Goal: Task Accomplishment & Management: Manage account settings

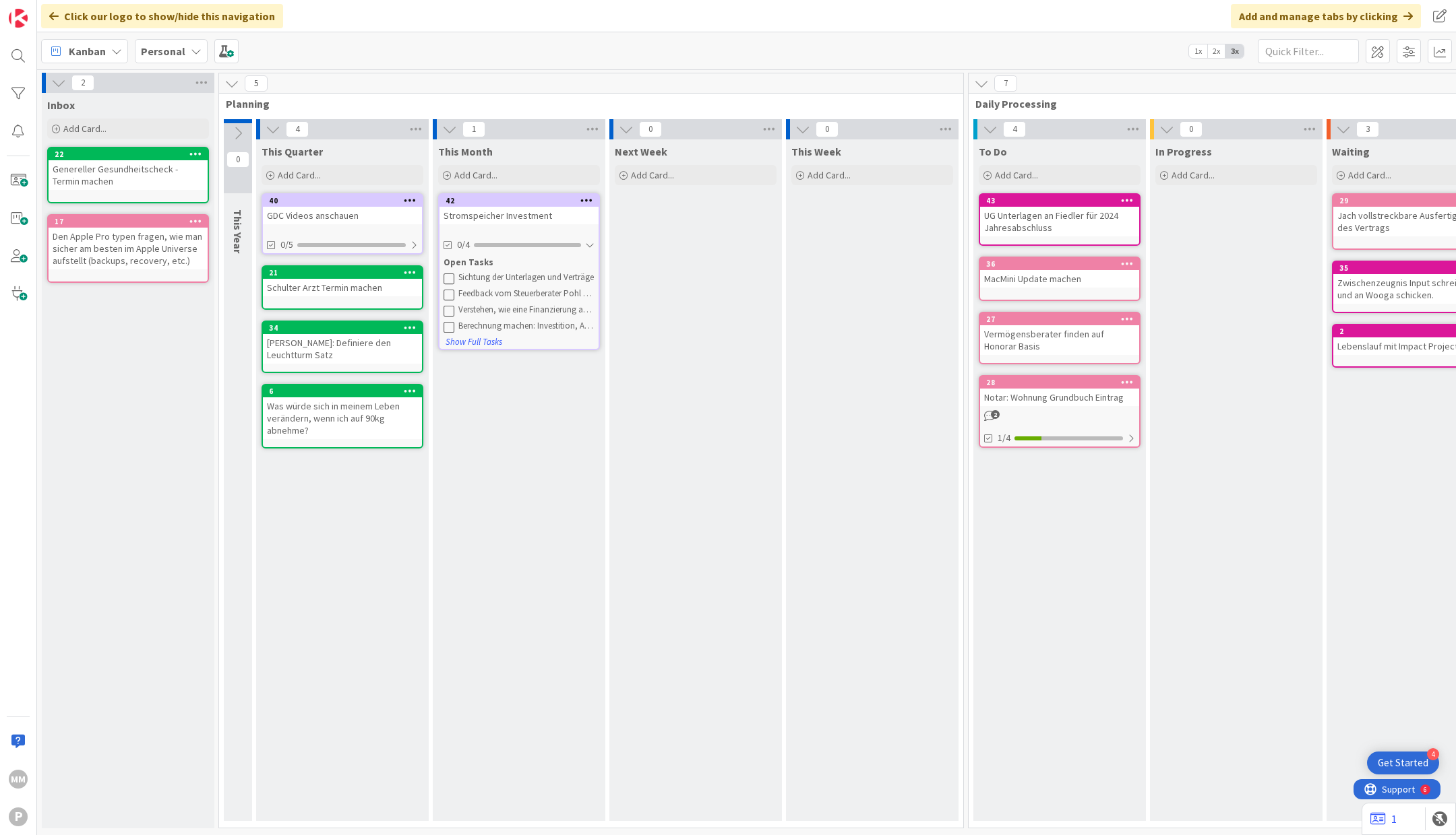
scroll to position [0, 615]
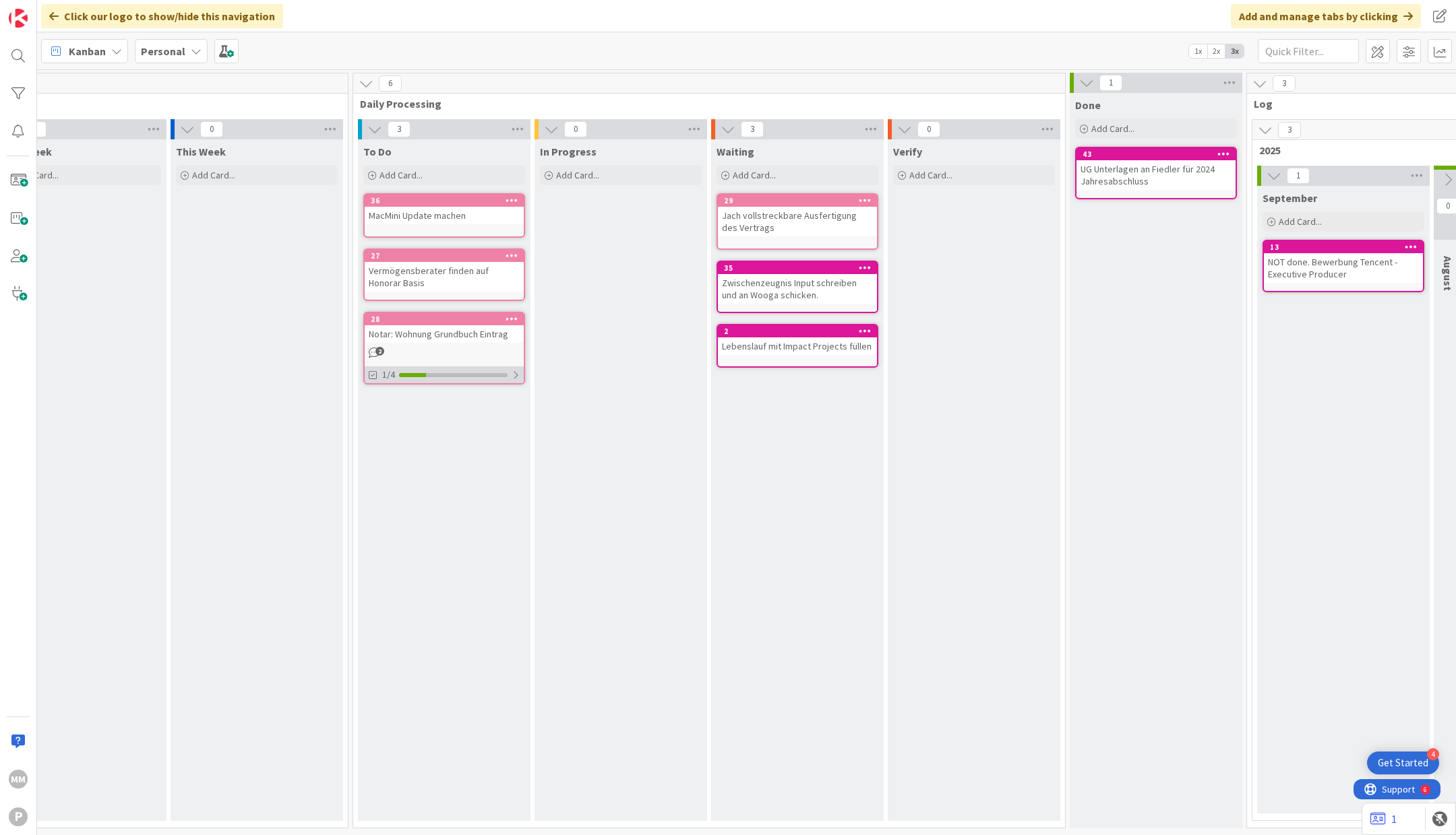
click at [511, 374] on div at bounding box center [515, 375] width 8 height 11
click at [1409, 52] on span at bounding box center [1408, 51] width 24 height 24
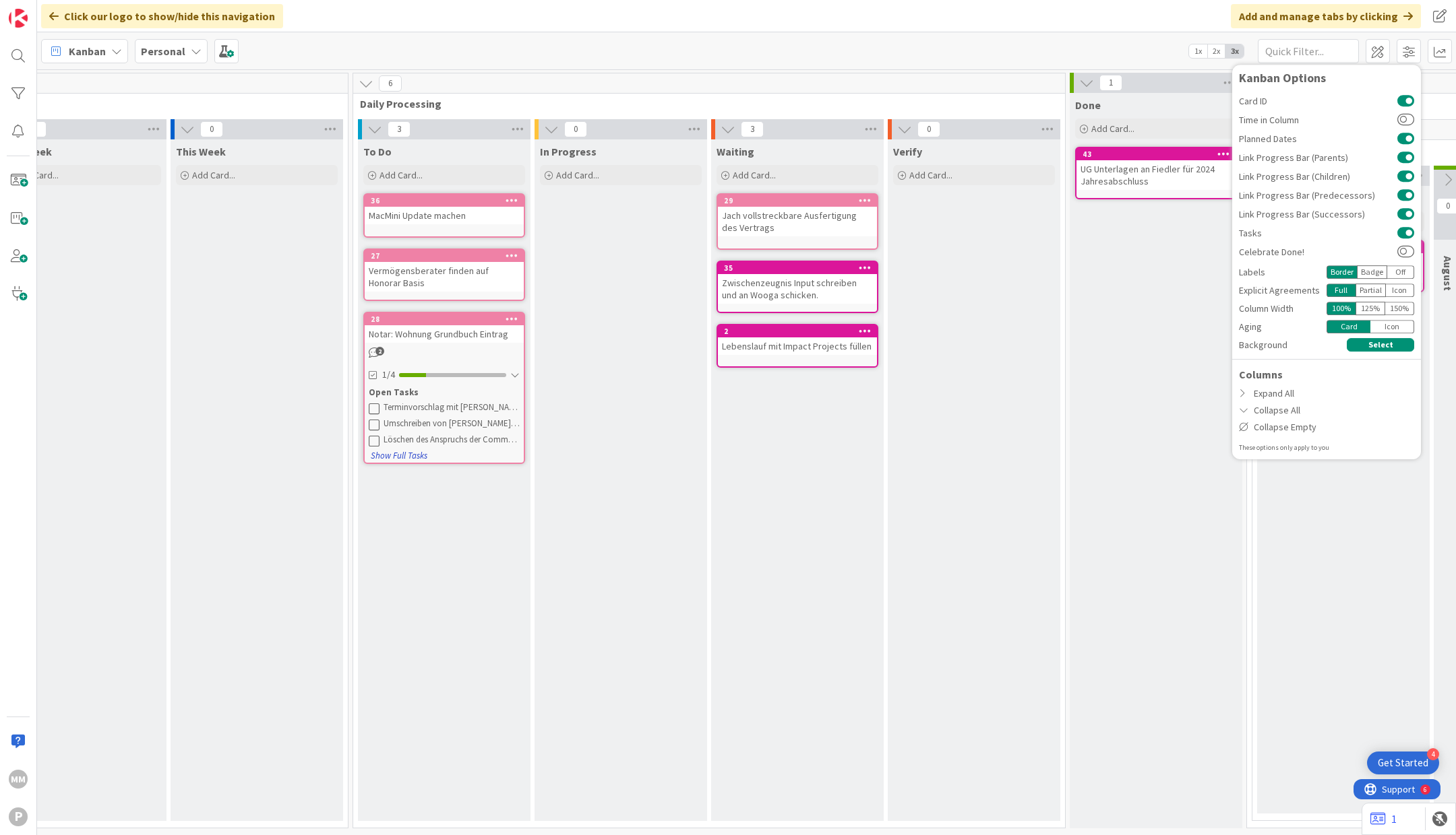
click at [414, 453] on button "Show Full Tasks" at bounding box center [399, 455] width 58 height 14
click at [407, 487] on button "Hide Full Tasks" at bounding box center [396, 494] width 54 height 14
click at [116, 50] on icon at bounding box center [116, 51] width 11 height 11
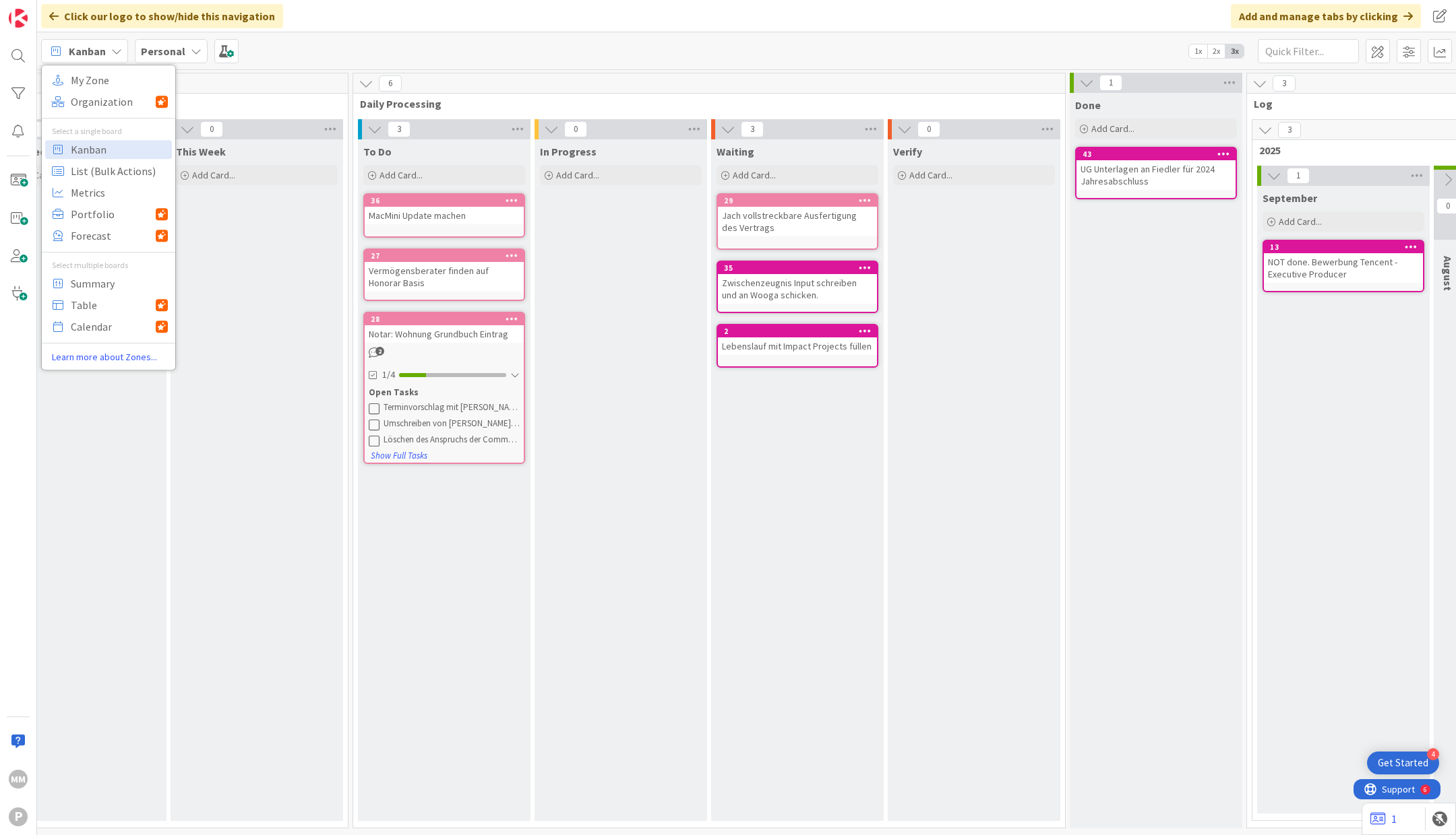
click at [116, 50] on icon at bounding box center [116, 51] width 11 height 11
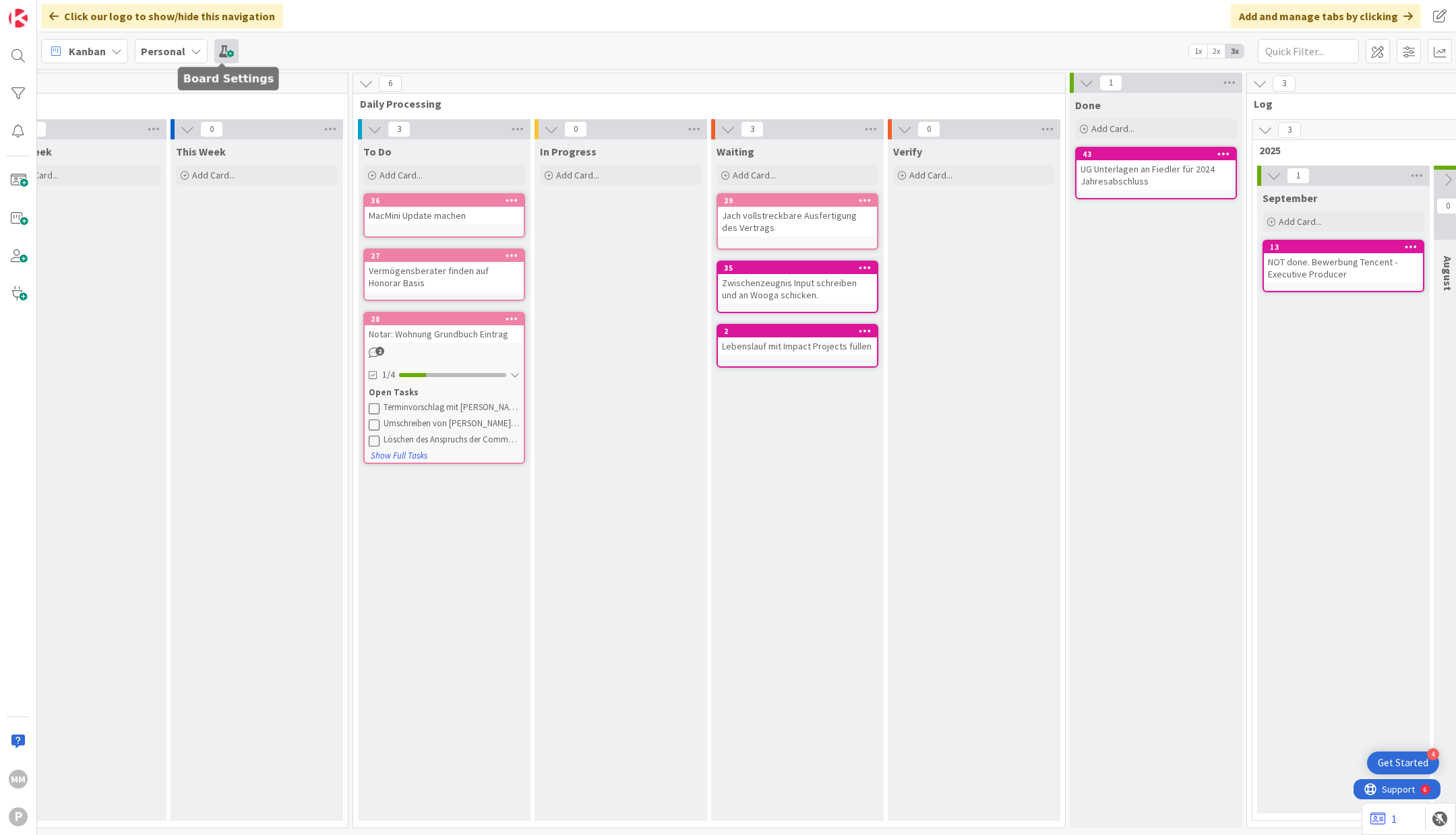
click at [223, 49] on span at bounding box center [226, 51] width 24 height 24
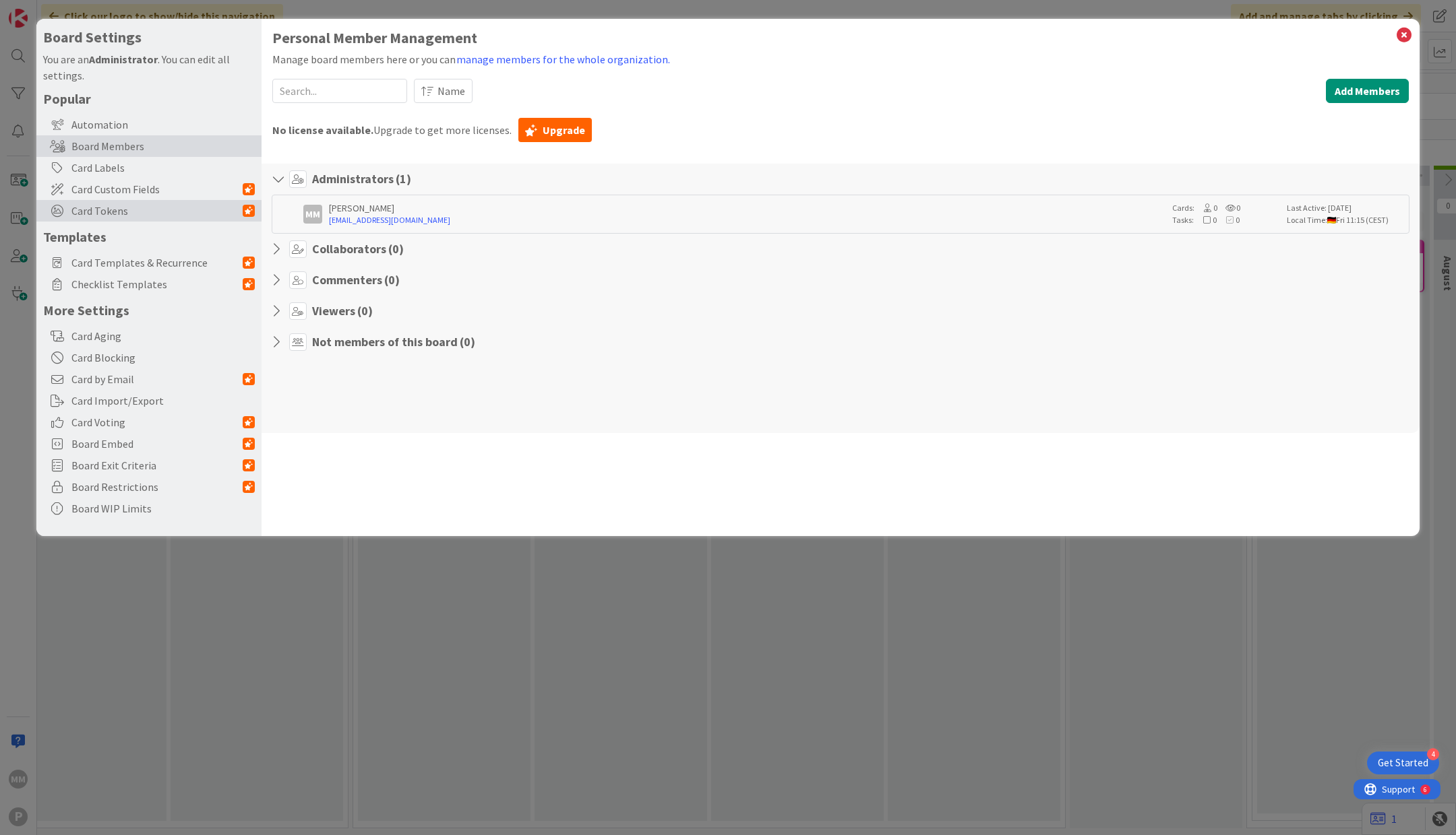
click at [183, 216] on span "Card Tokens" at bounding box center [157, 210] width 171 height 16
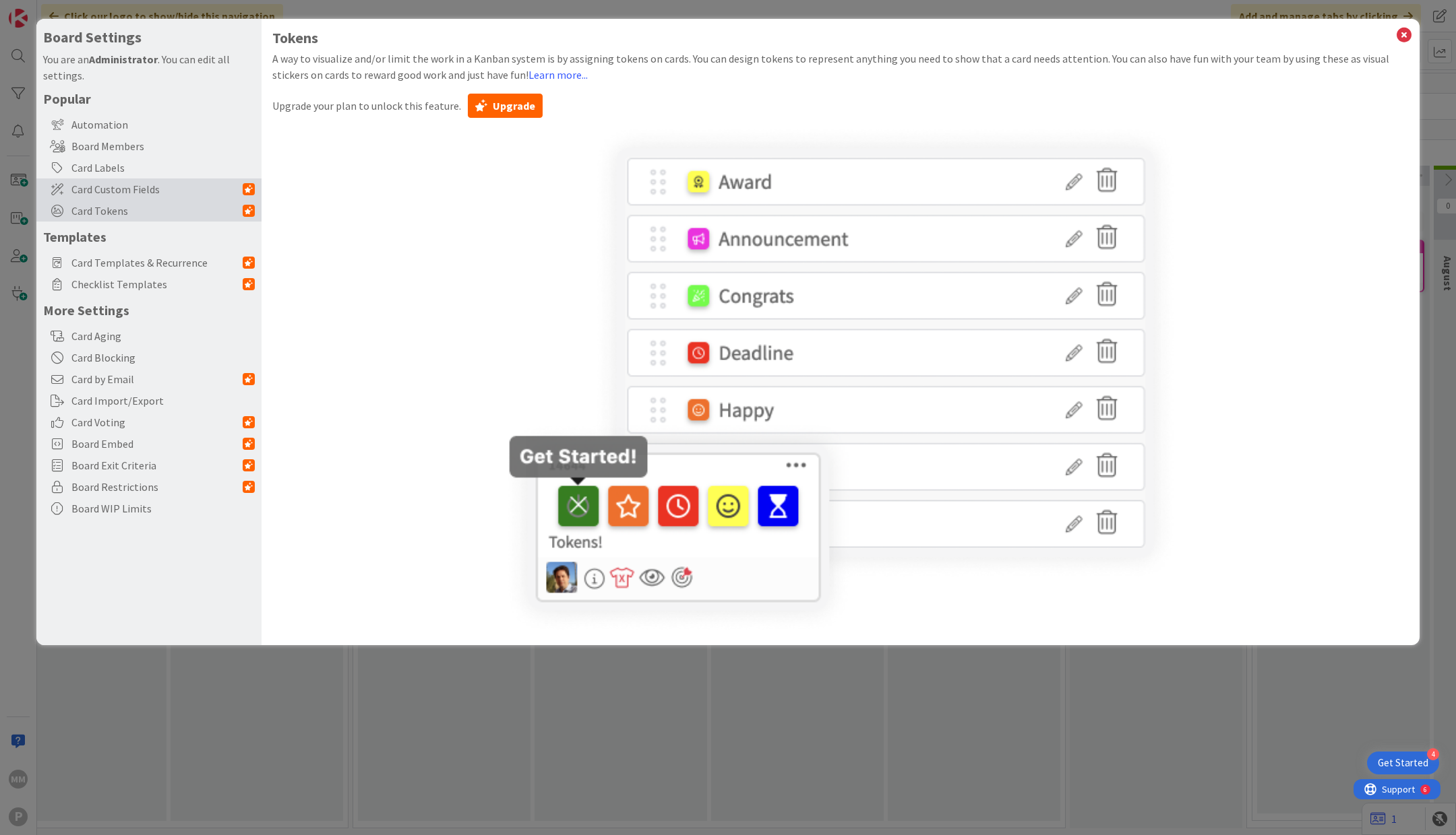
click at [182, 194] on span "Card Custom Fields" at bounding box center [157, 189] width 171 height 16
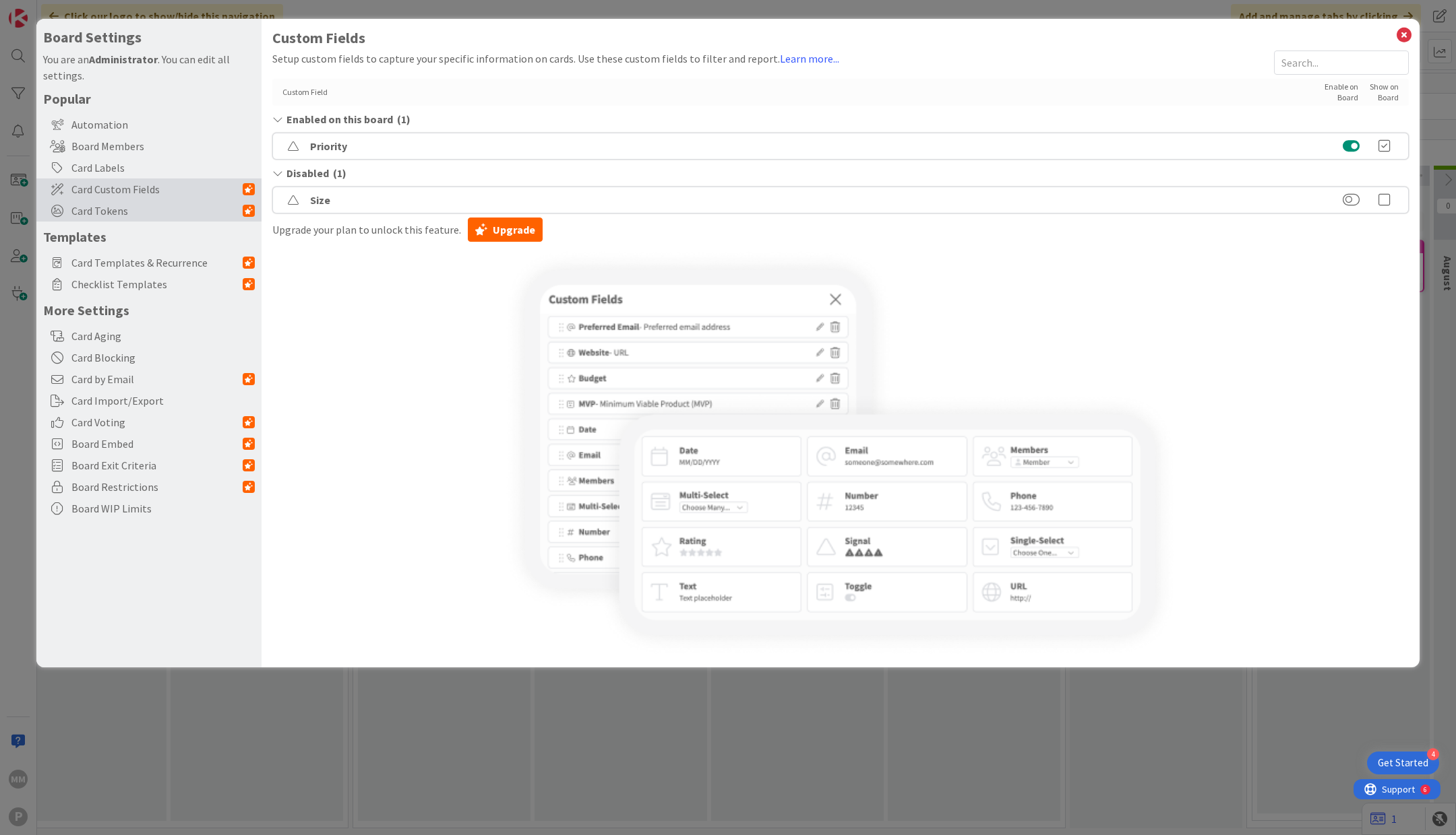
click at [176, 212] on span "Card Tokens" at bounding box center [157, 210] width 171 height 16
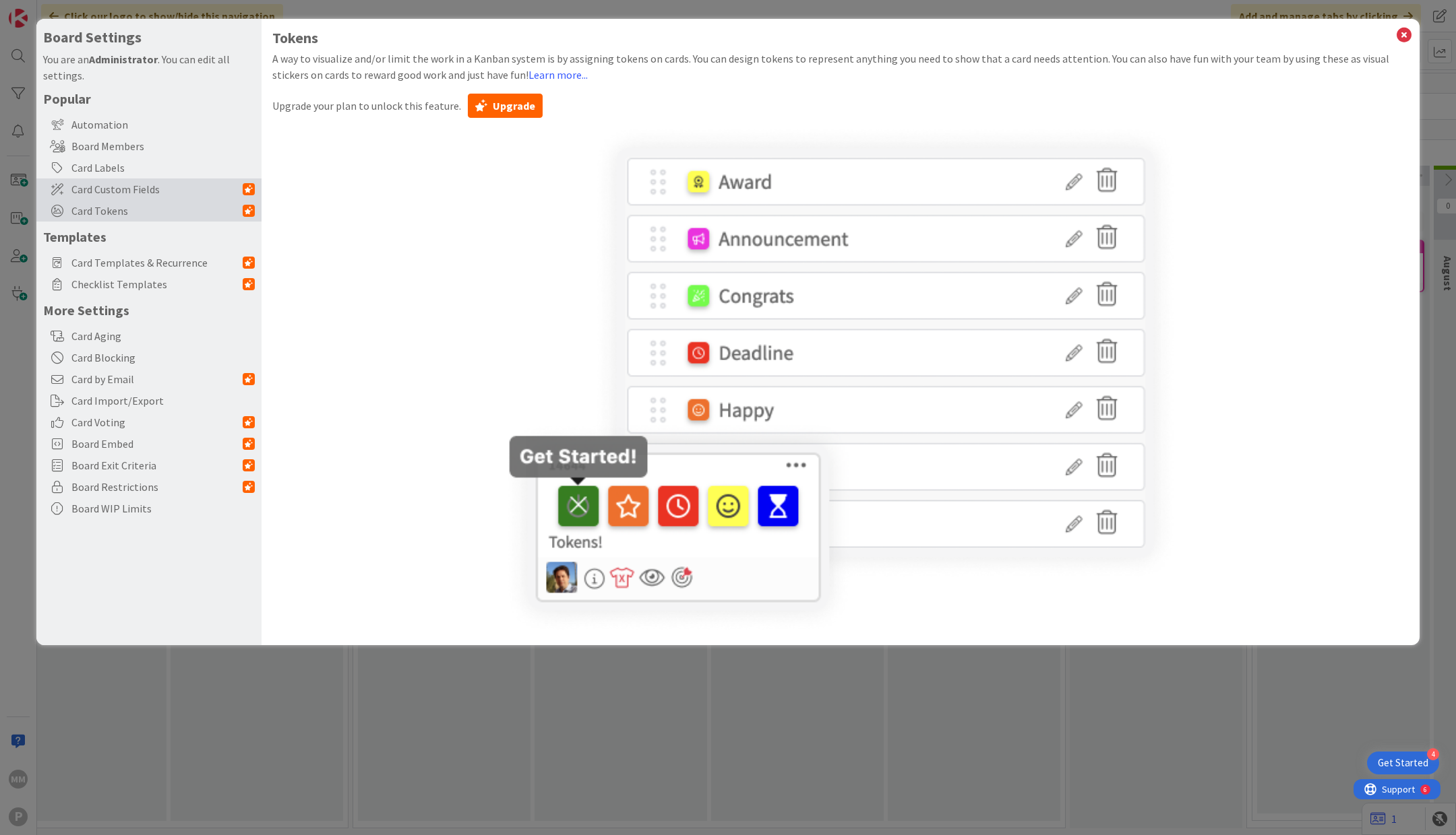
click at [178, 185] on span "Card Custom Fields" at bounding box center [157, 189] width 171 height 16
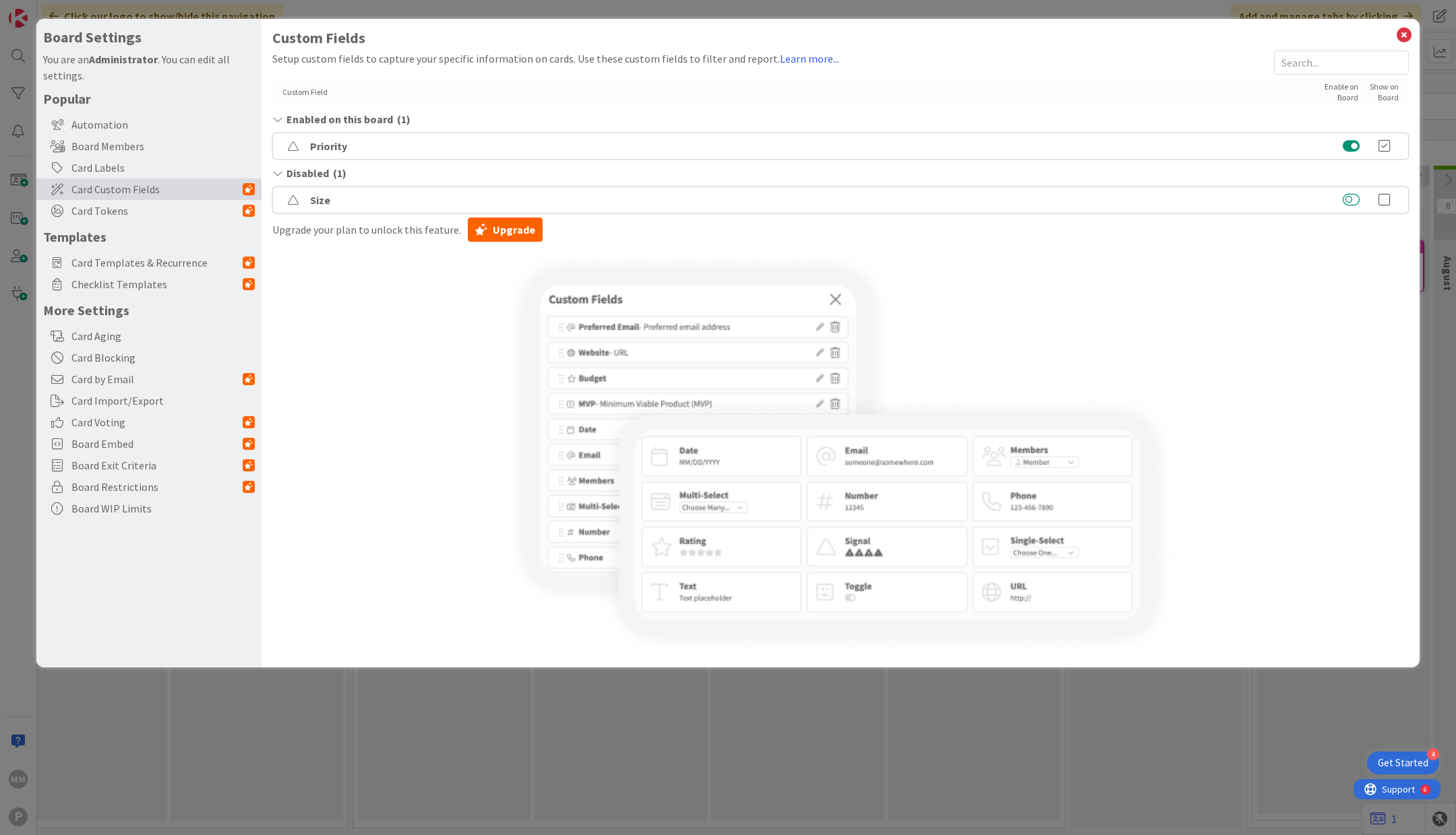
click at [1352, 196] on button at bounding box center [1351, 200] width 17 height 14
click at [1387, 180] on icon at bounding box center [1384, 179] width 27 height 14
click at [1350, 176] on button at bounding box center [1351, 179] width 17 height 14
click at [1346, 197] on button at bounding box center [1351, 200] width 17 height 14
click at [1388, 180] on icon at bounding box center [1384, 179] width 27 height 14
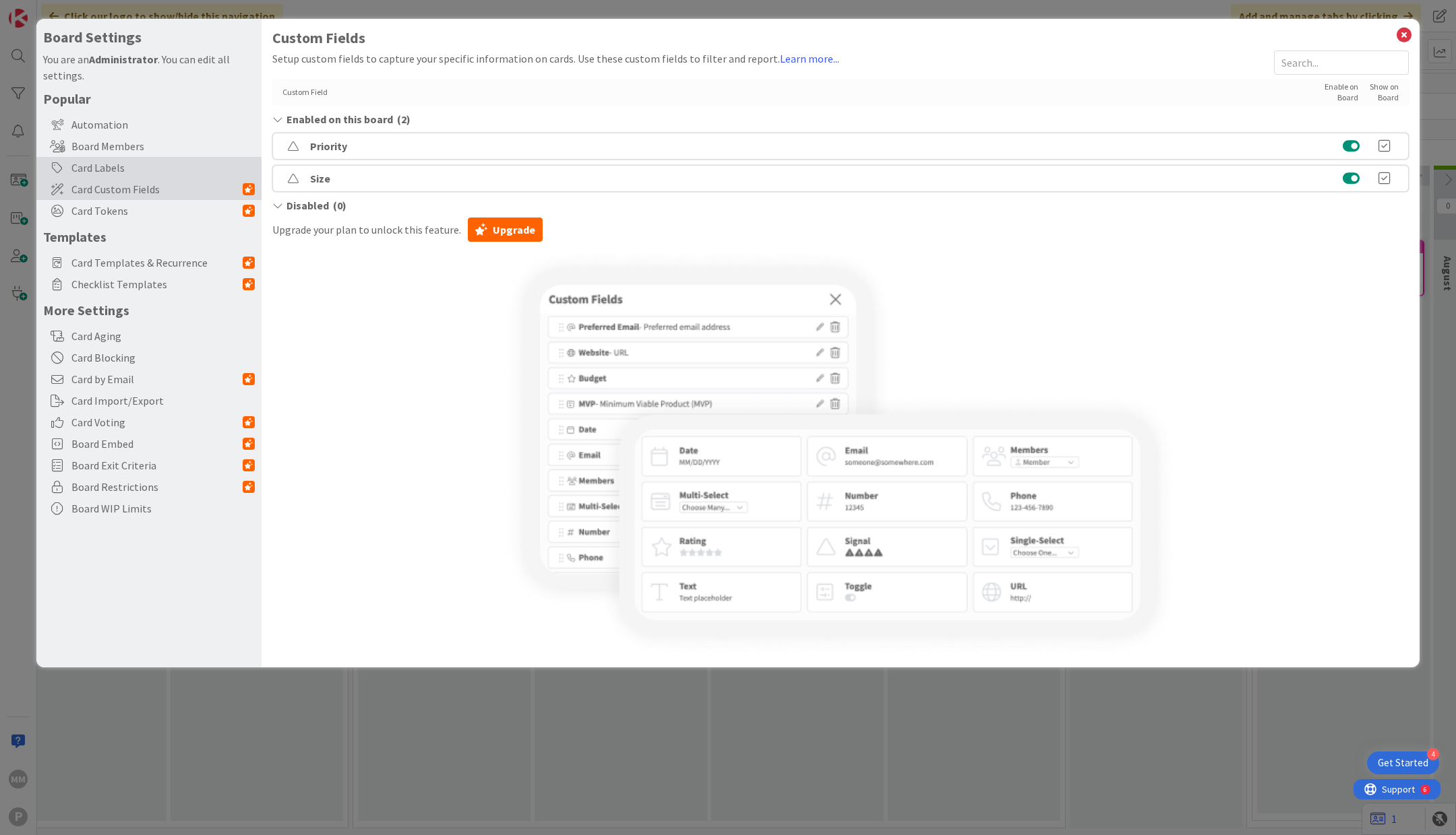
click at [130, 170] on div "Card Labels" at bounding box center [149, 167] width 225 height 21
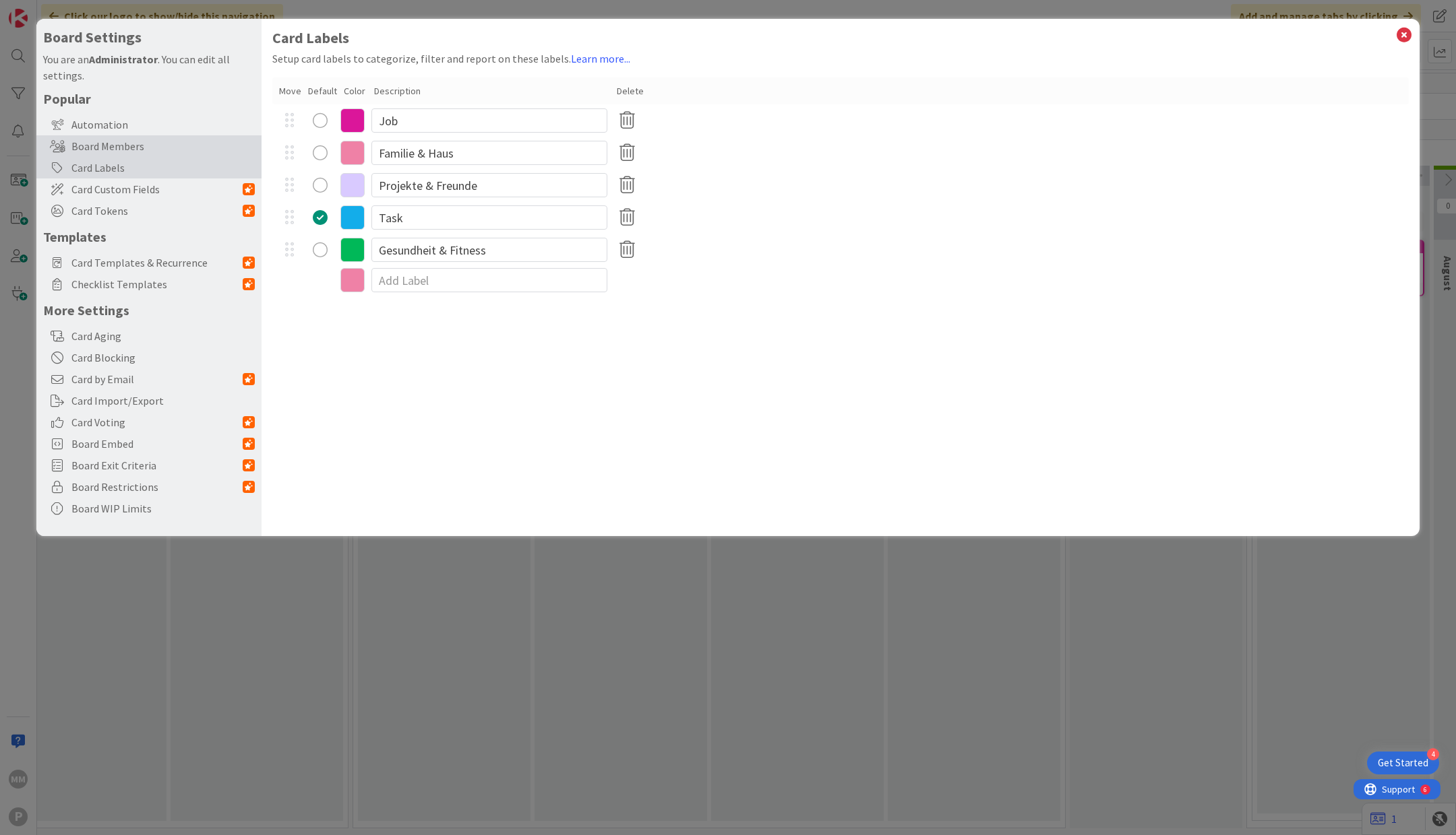
click at [144, 147] on div "Board Members" at bounding box center [149, 146] width 225 height 21
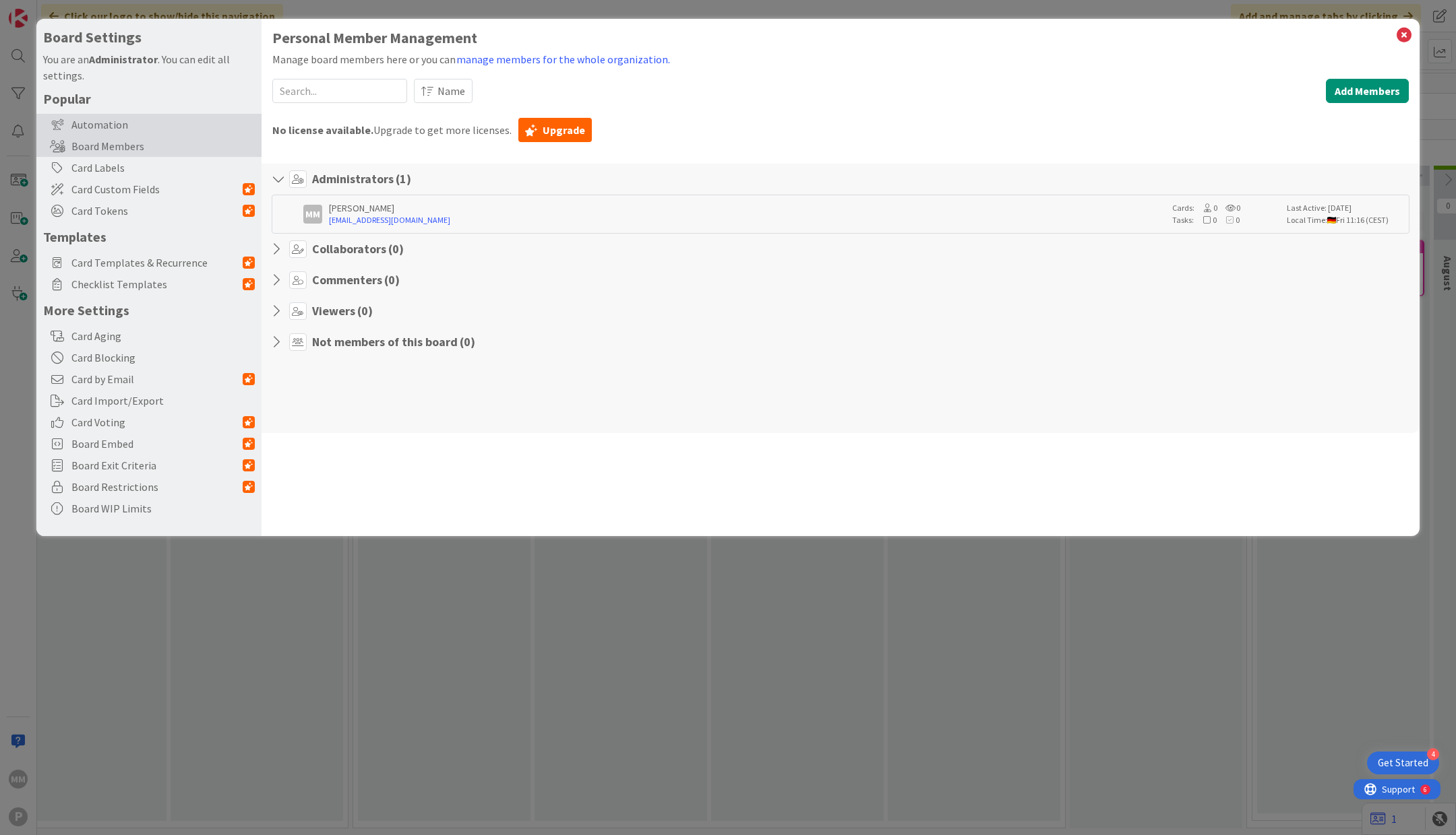
click at [146, 126] on div "Automation" at bounding box center [149, 124] width 225 height 21
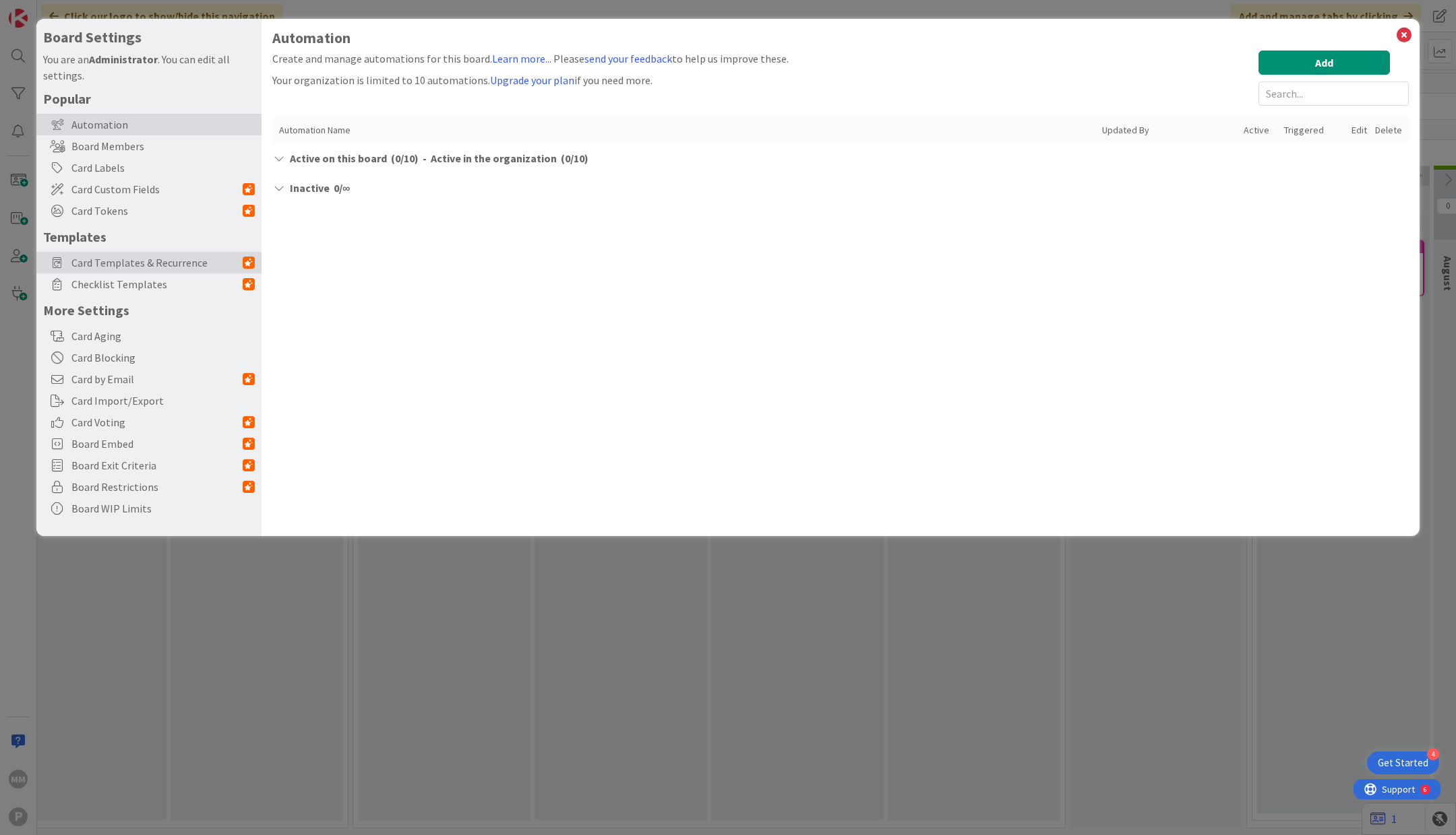
click at [142, 260] on span "Card Templates & Recurrence" at bounding box center [157, 262] width 171 height 16
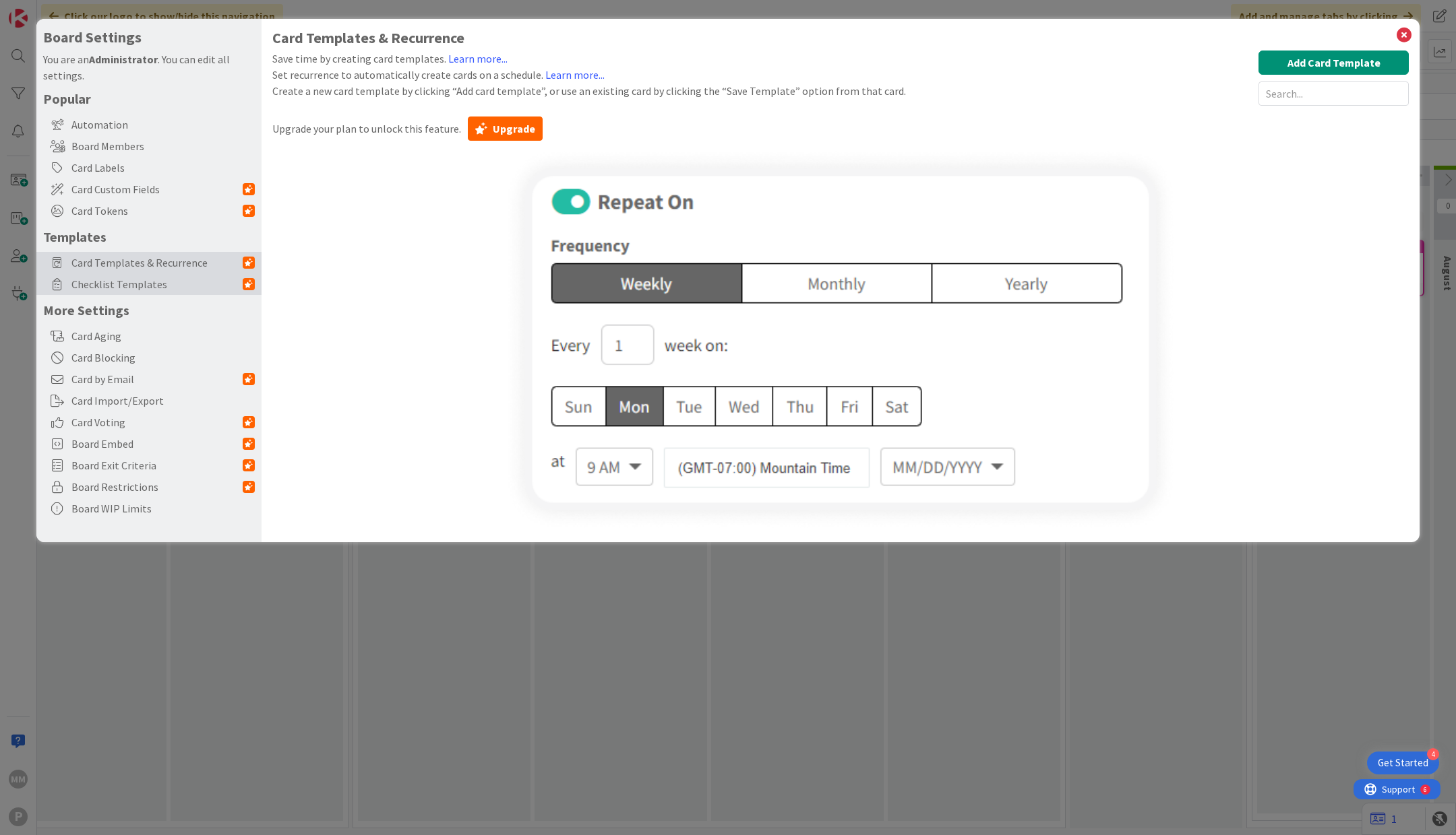
click at [142, 279] on span "Checklist Templates" at bounding box center [157, 284] width 171 height 16
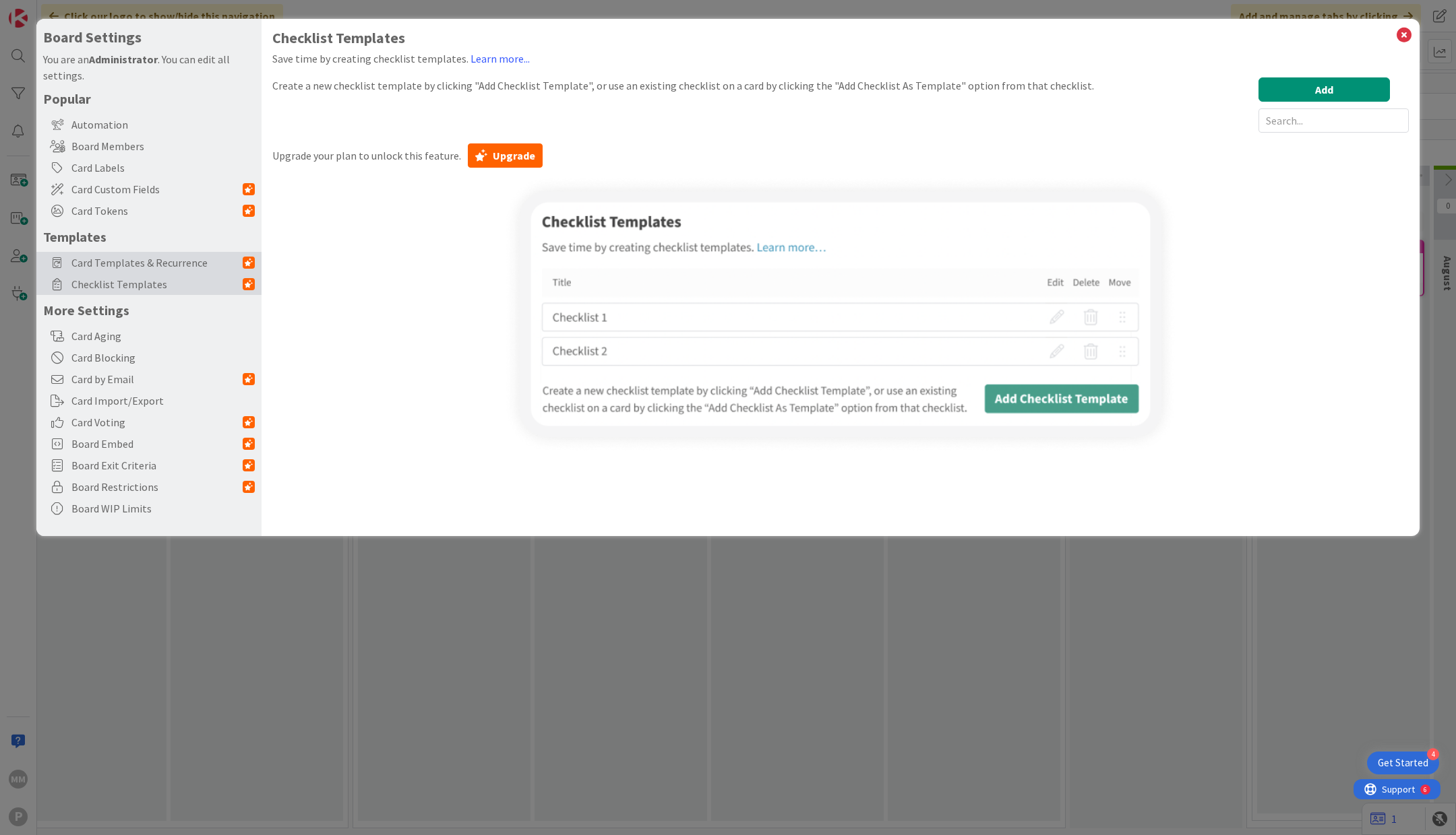
click at [145, 262] on span "Card Templates & Recurrence" at bounding box center [157, 262] width 171 height 16
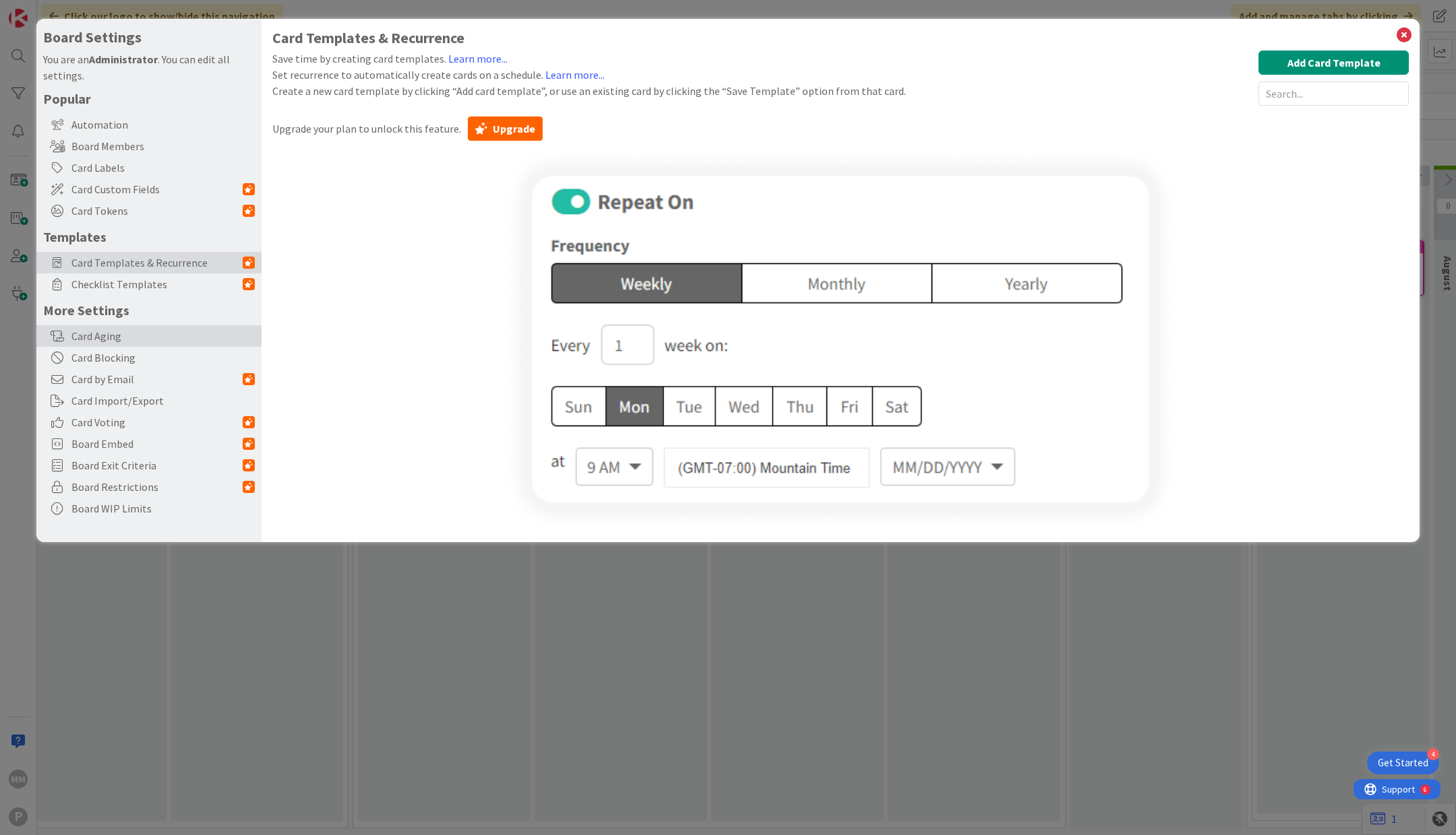
click at [144, 338] on div "Card Aging" at bounding box center [149, 336] width 225 height 21
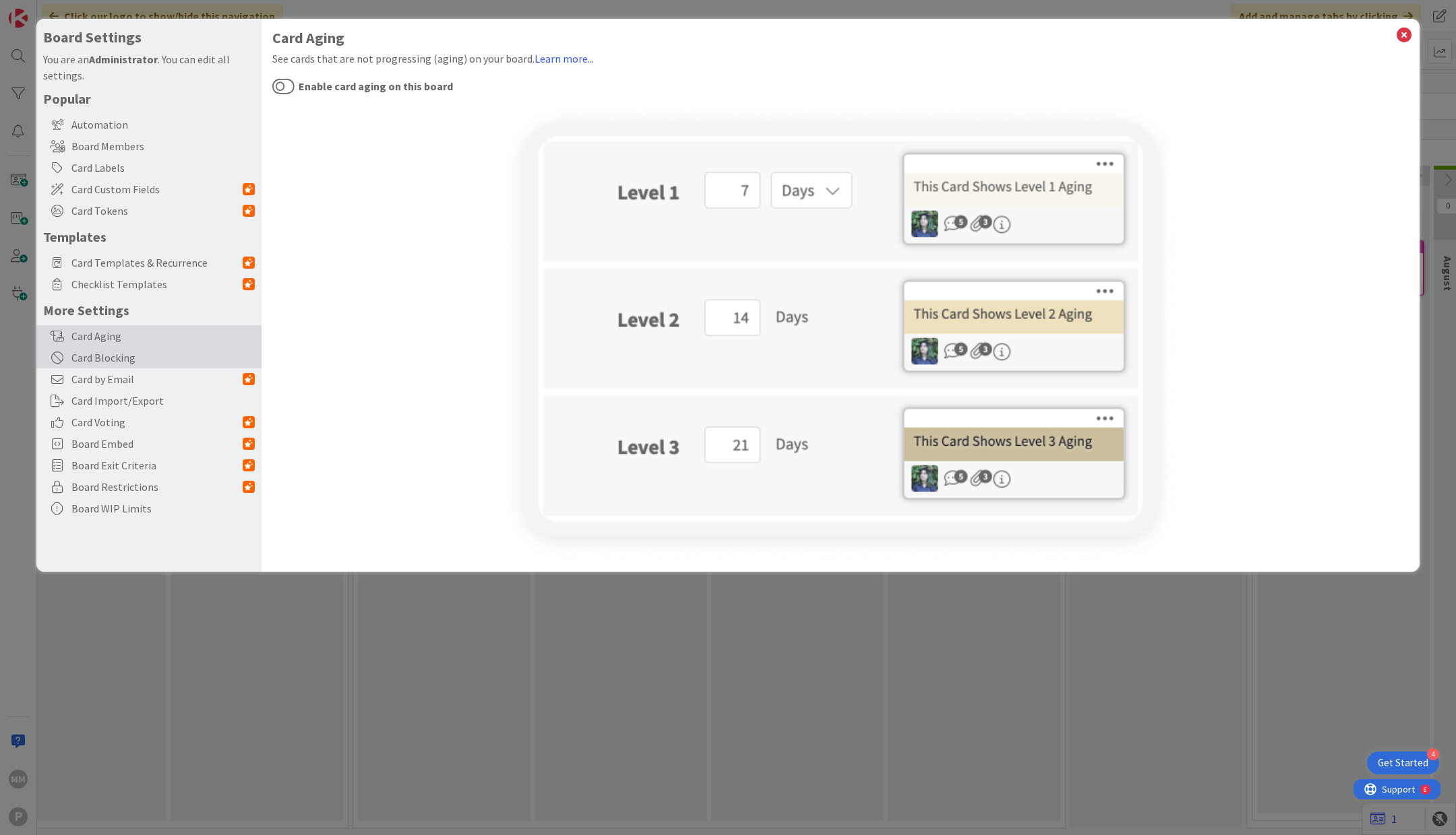
click at [147, 360] on div "Card Blocking" at bounding box center [149, 357] width 225 height 21
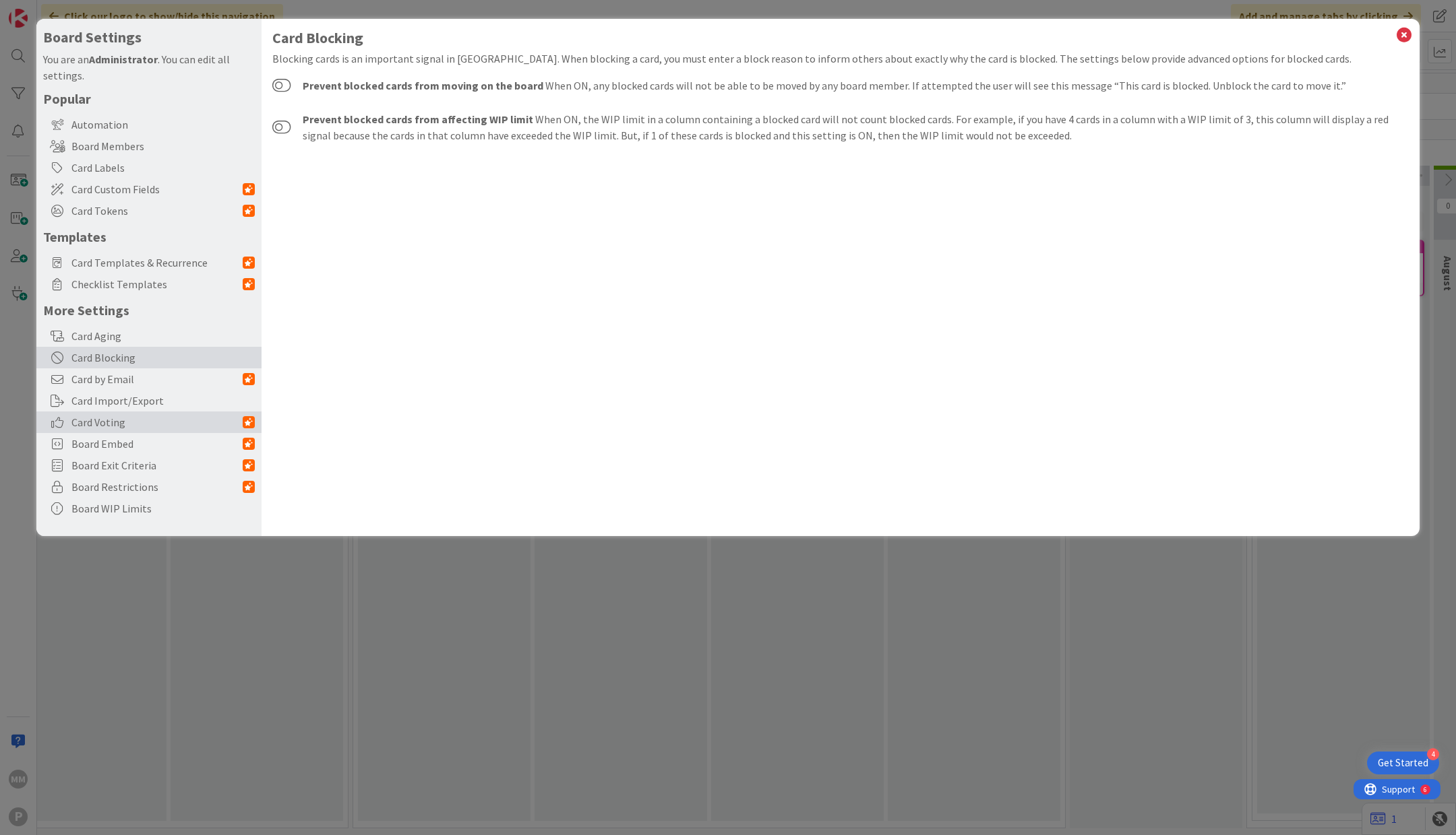
click at [165, 419] on span "Card Voting" at bounding box center [157, 422] width 171 height 16
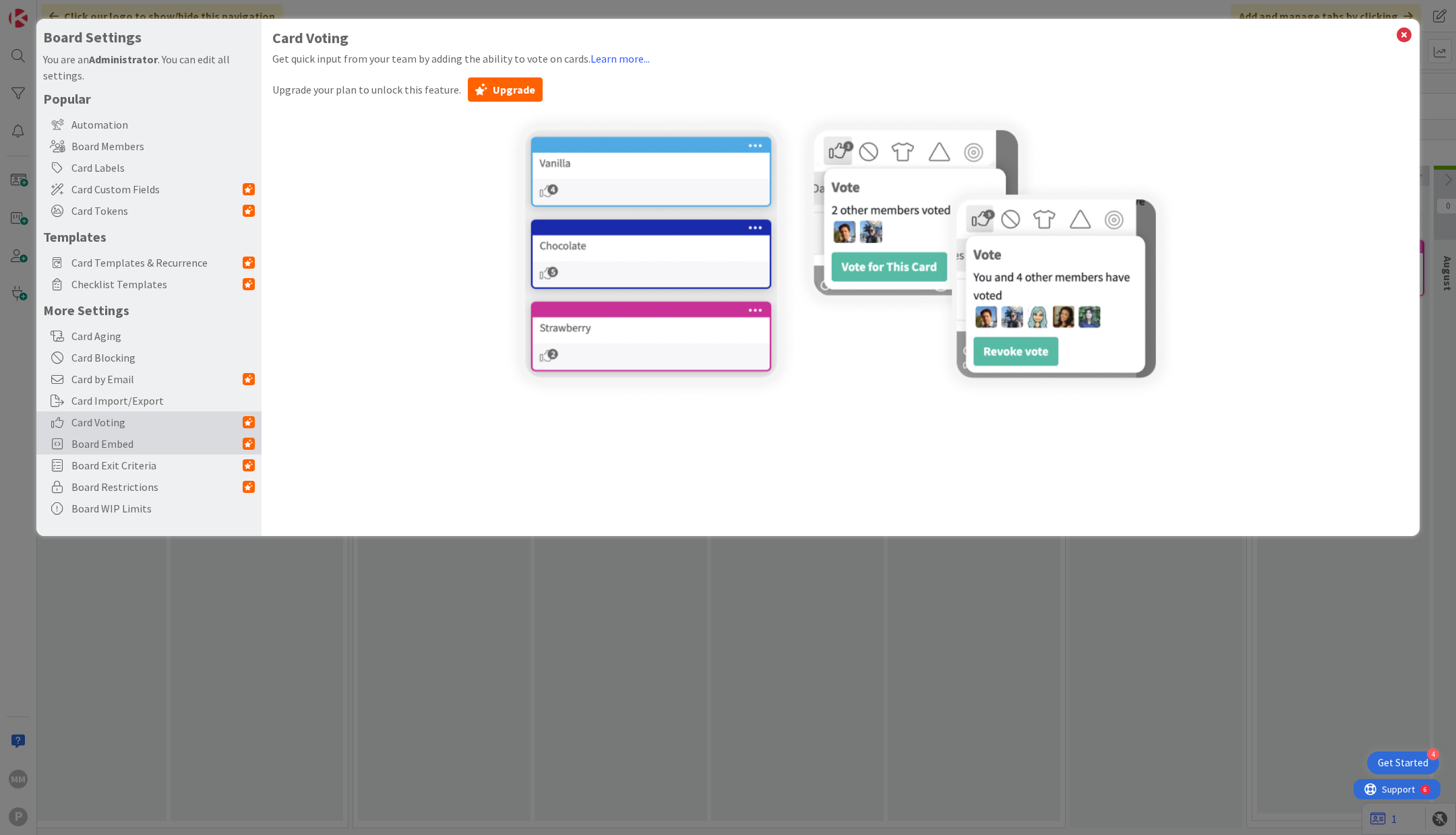
click at [165, 439] on span "Board Embed" at bounding box center [157, 443] width 171 height 16
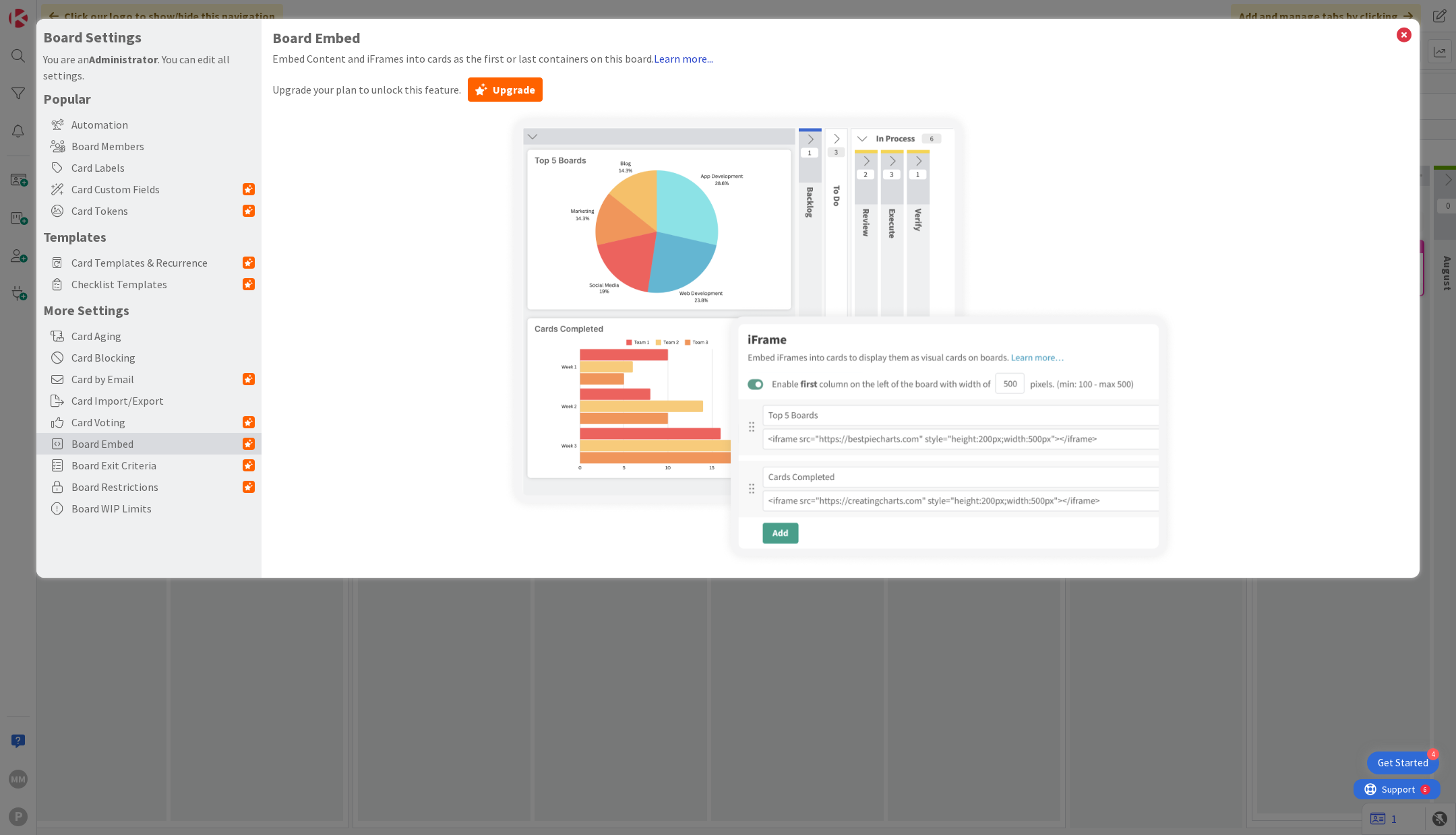
click at [674, 54] on link "Learn more..." at bounding box center [684, 59] width 60 height 14
click at [194, 466] on span "Board Exit Criteria" at bounding box center [157, 465] width 171 height 16
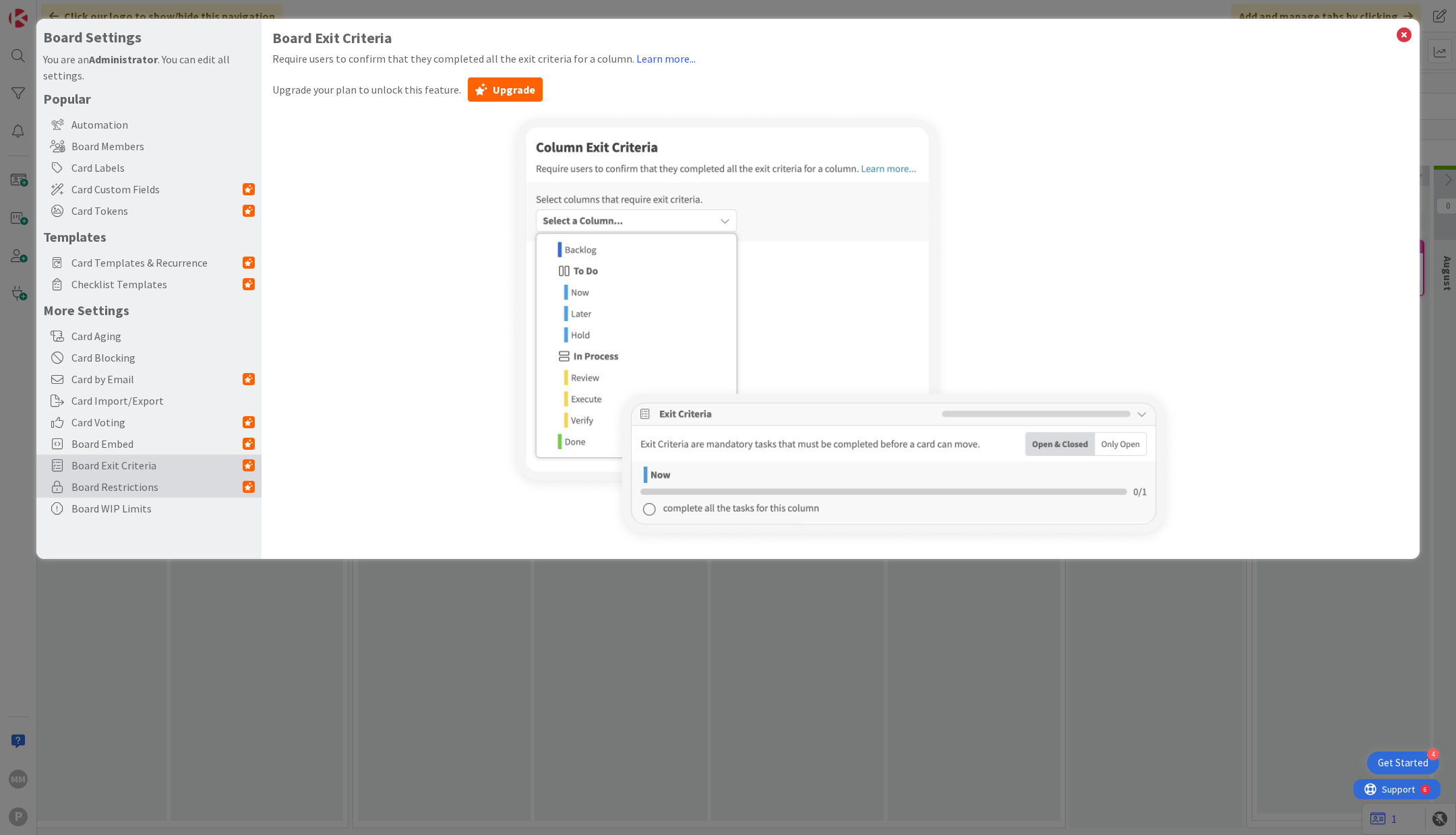
click at [186, 485] on span "Board Restrictions" at bounding box center [157, 487] width 171 height 16
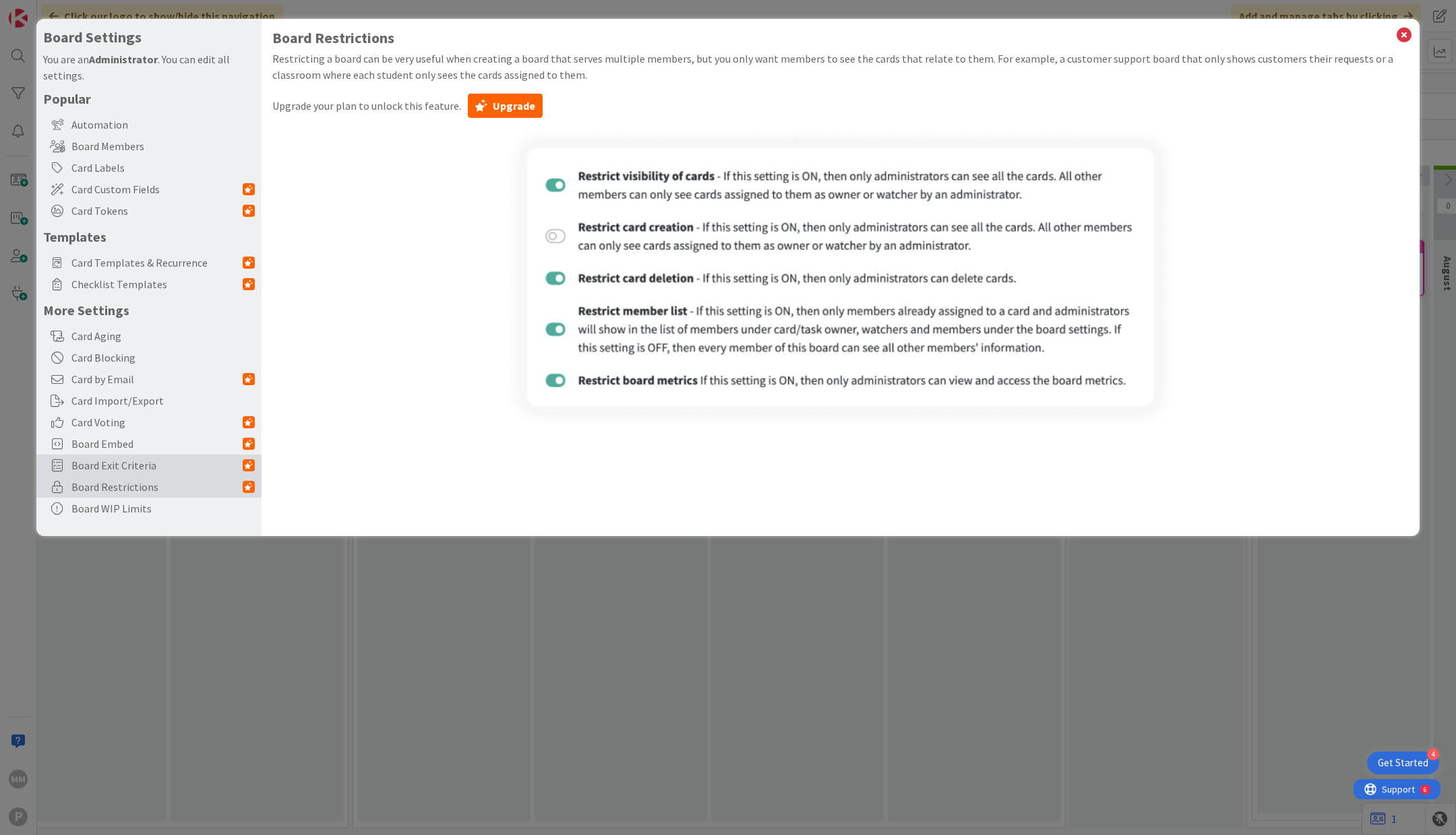
click at [185, 468] on span "Board Exit Criteria" at bounding box center [157, 465] width 171 height 16
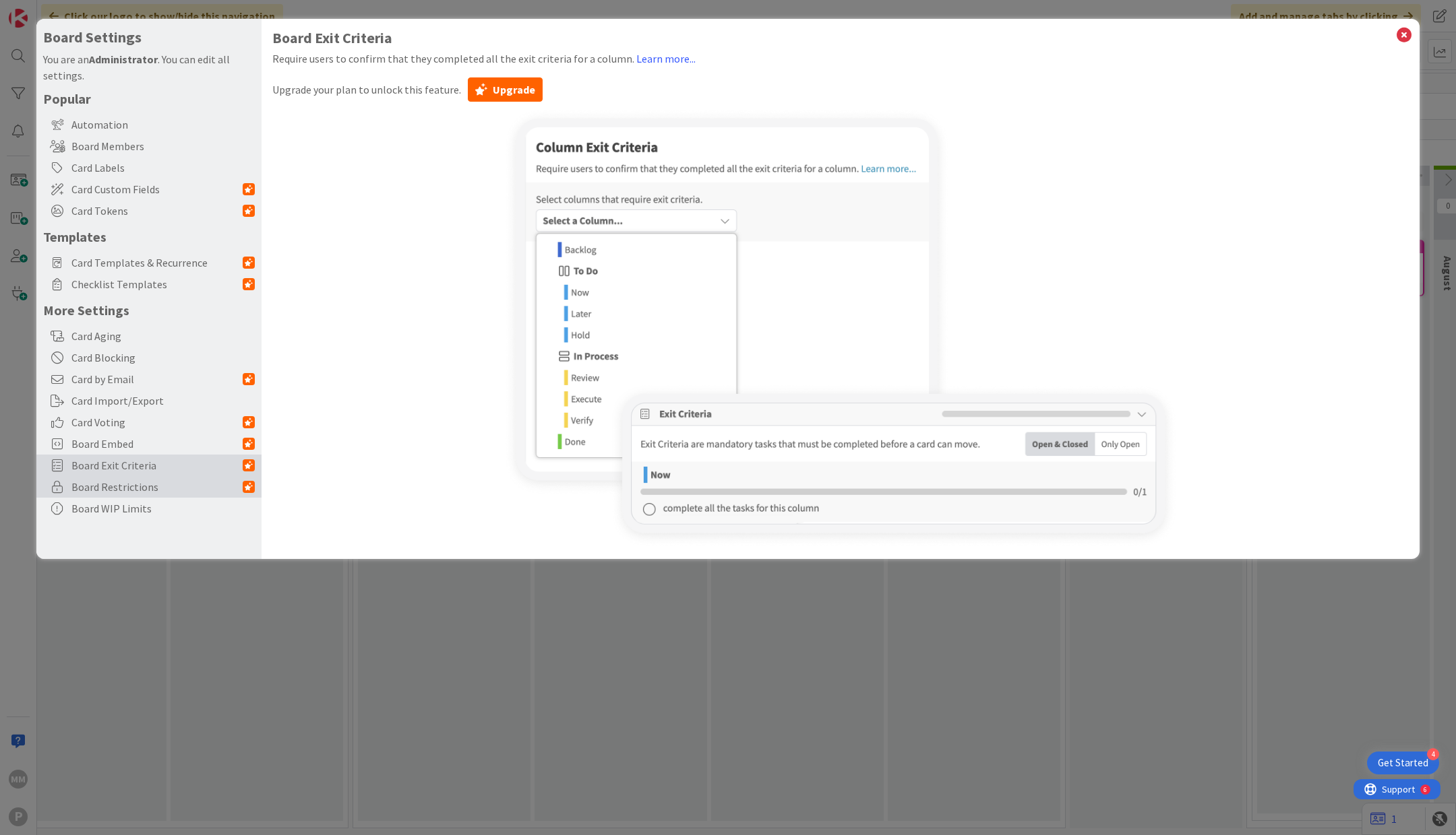
click at [184, 483] on span "Board Restrictions" at bounding box center [157, 487] width 171 height 16
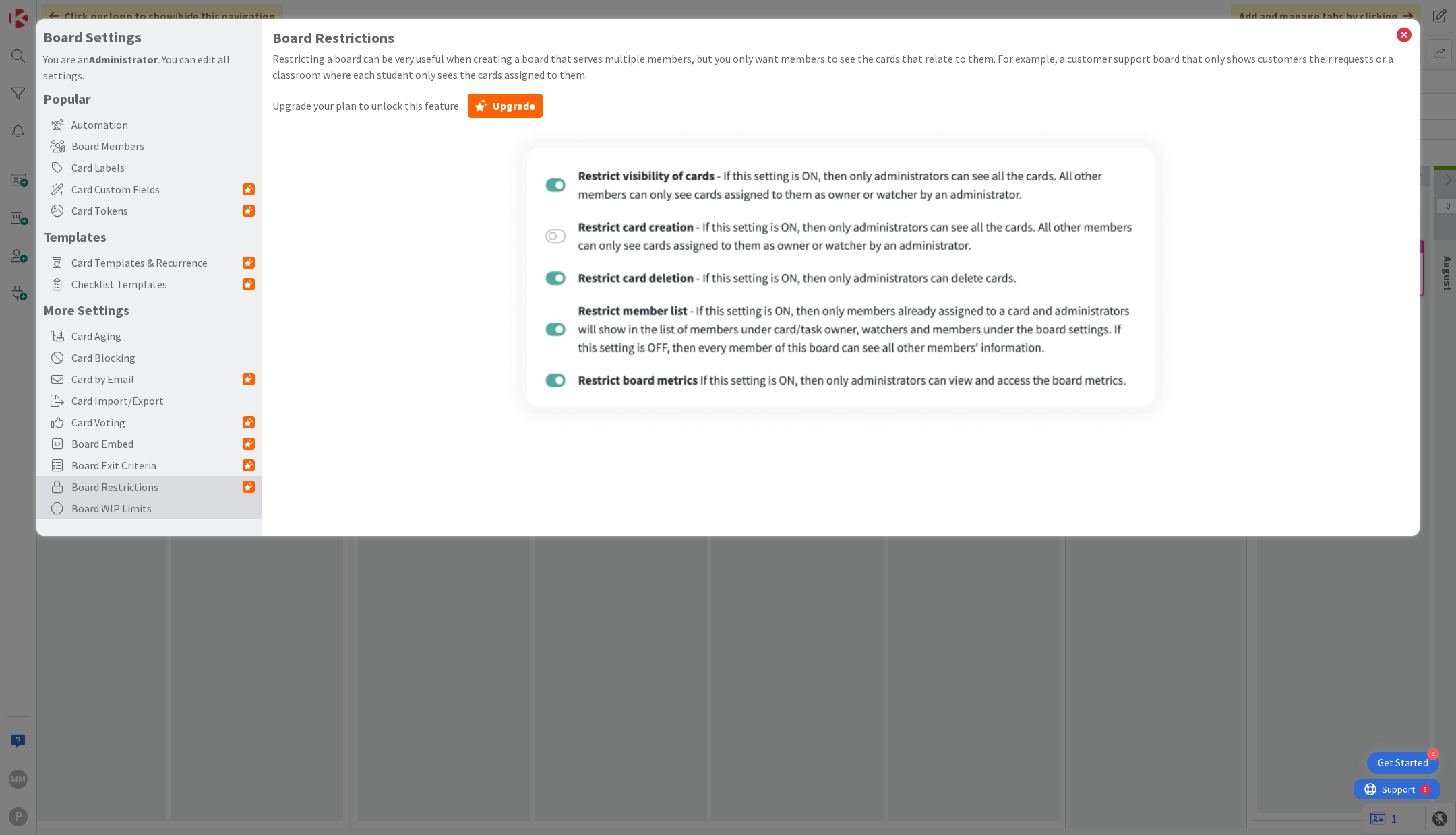
click at [182, 506] on div "Board WIP Limits" at bounding box center [149, 508] width 225 height 21
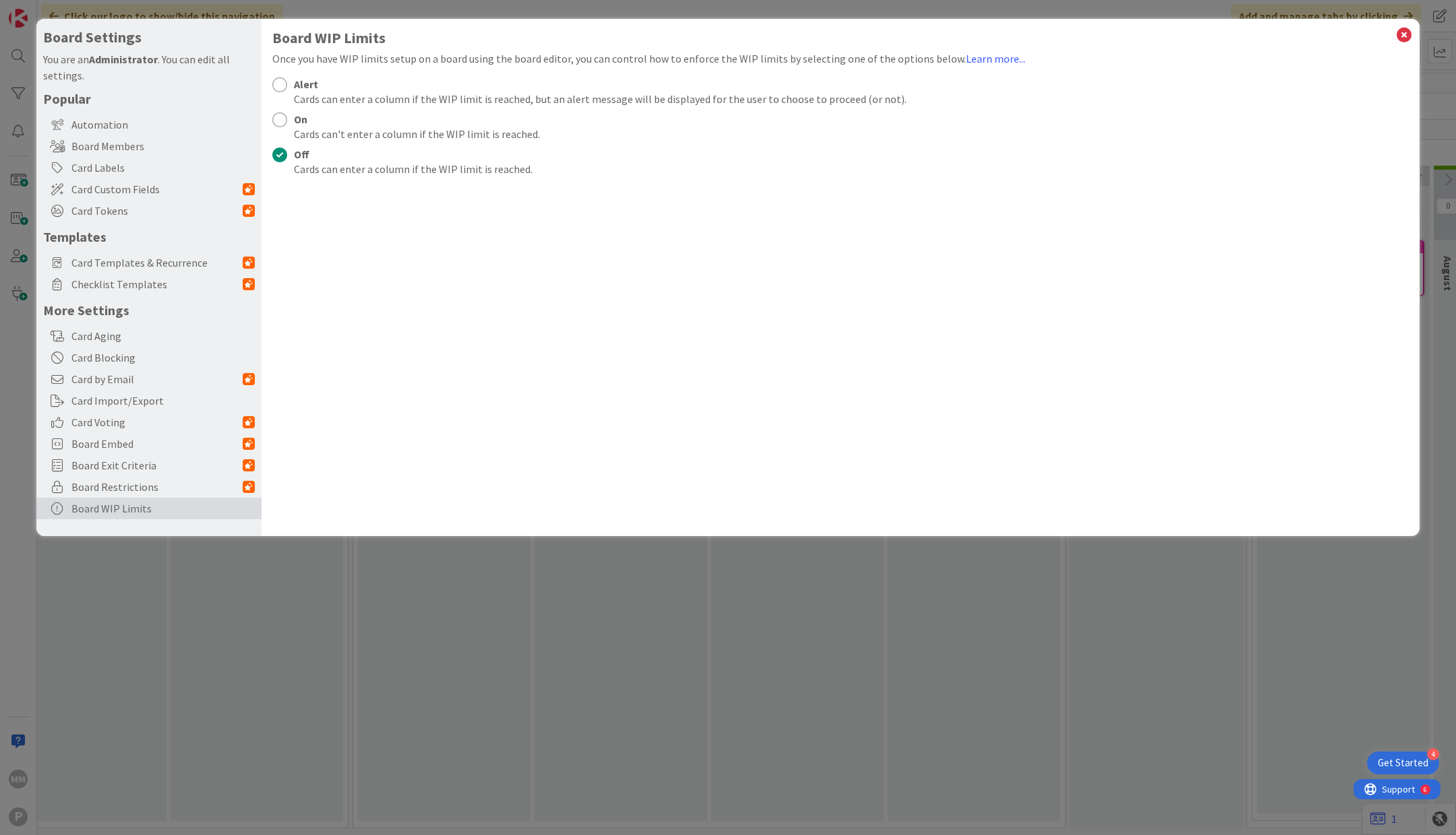
click at [323, 596] on div "Board Settings You are an Administrator . You can edit all settings. Popular Au…" at bounding box center [728, 418] width 1456 height 835
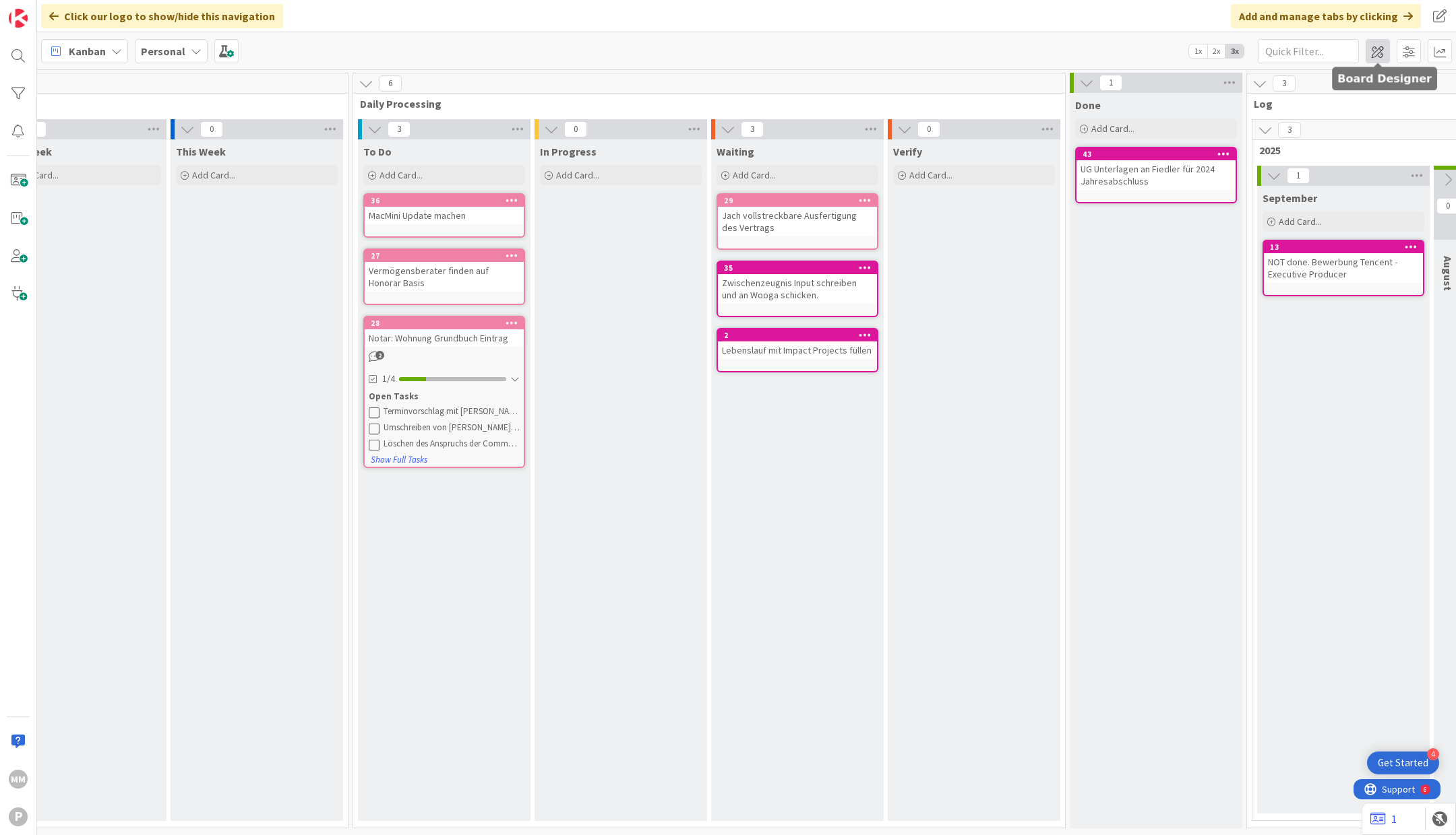
click at [1382, 49] on span at bounding box center [1378, 51] width 24 height 24
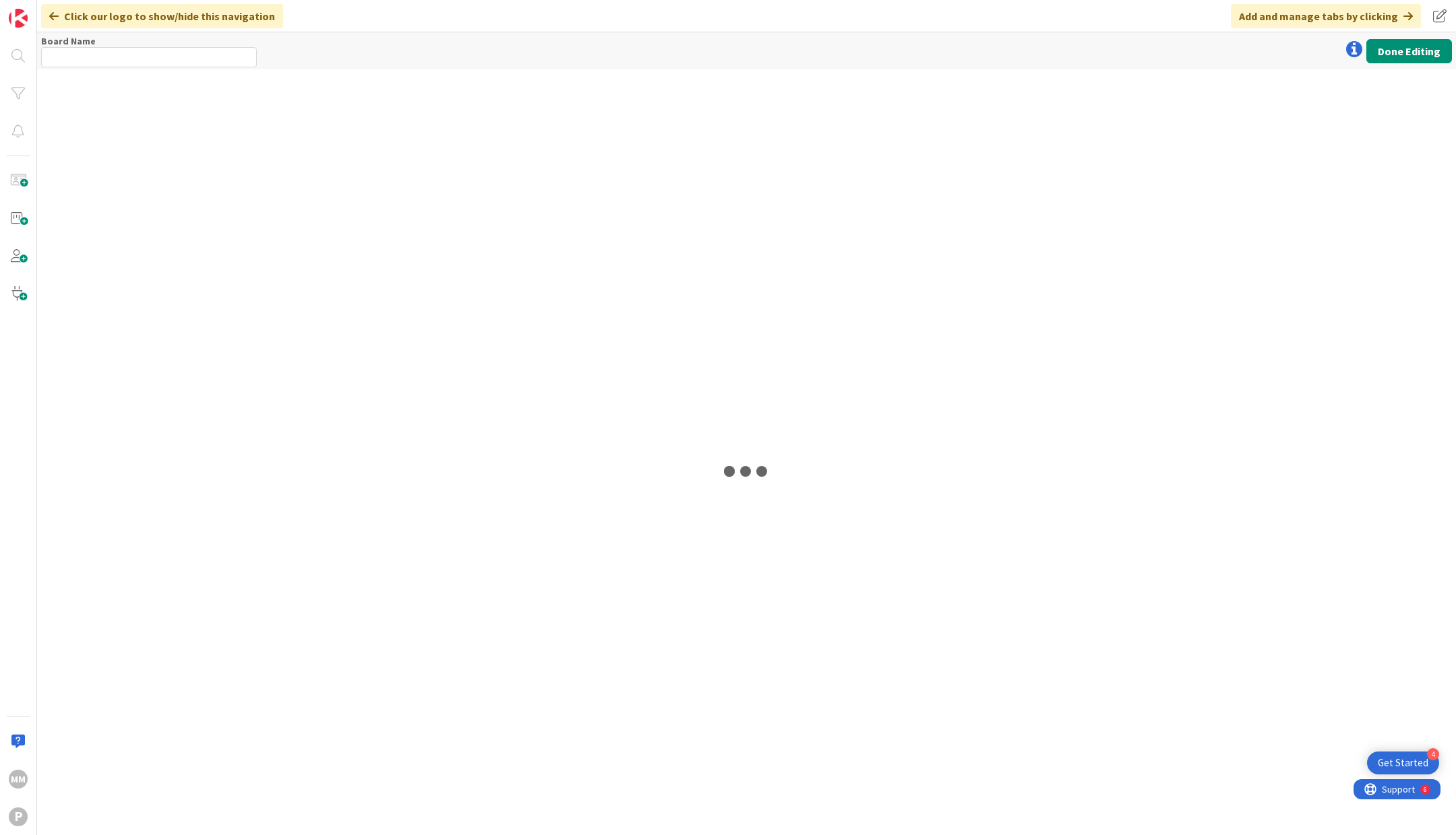
type input "Personal"
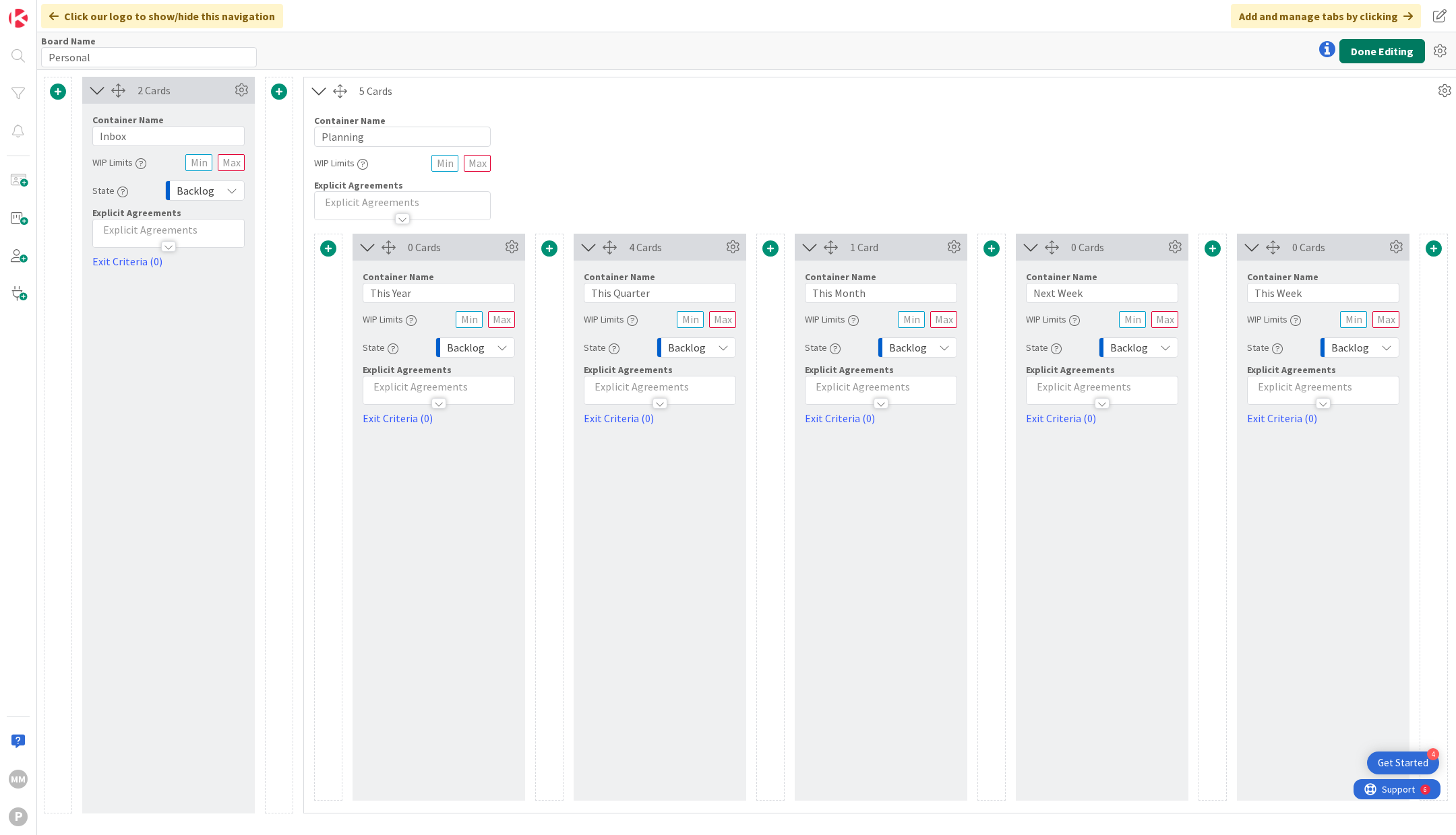
click at [1407, 47] on button "Done Editing" at bounding box center [1382, 51] width 85 height 24
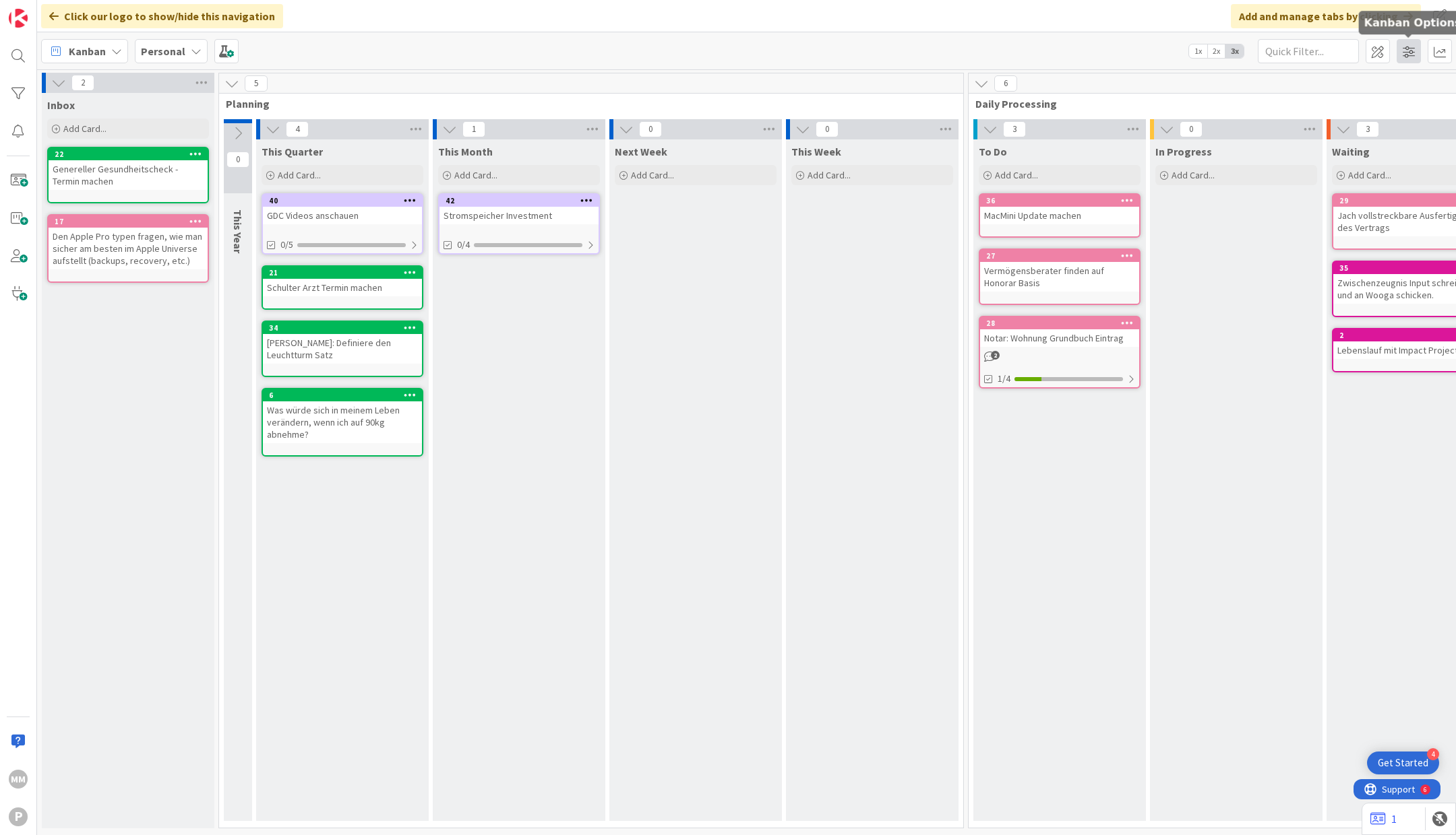
click at [1409, 50] on span at bounding box center [1408, 51] width 24 height 24
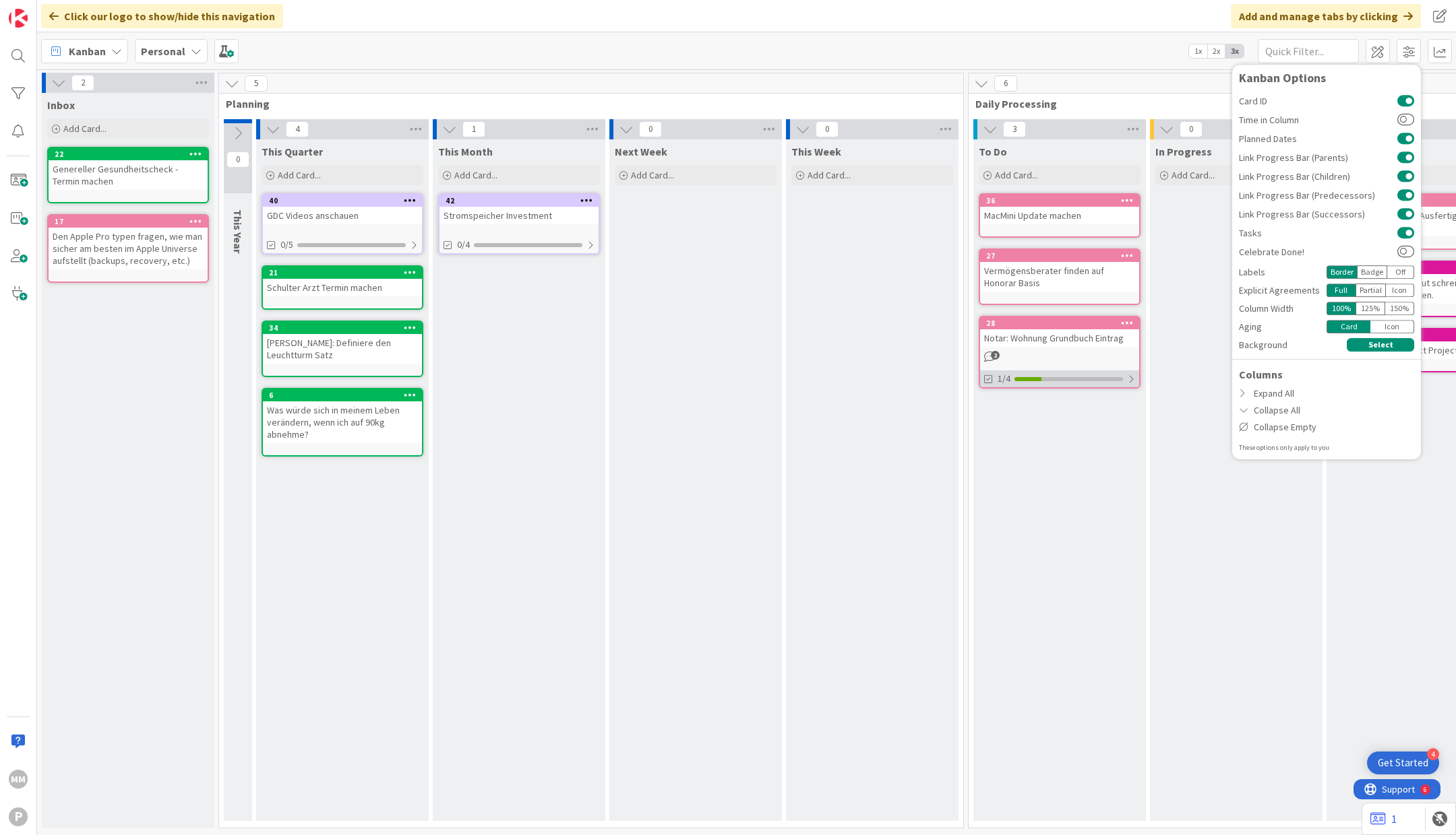
click at [1129, 374] on div at bounding box center [1130, 379] width 8 height 11
click at [1072, 360] on div "2" at bounding box center [1059, 356] width 159 height 11
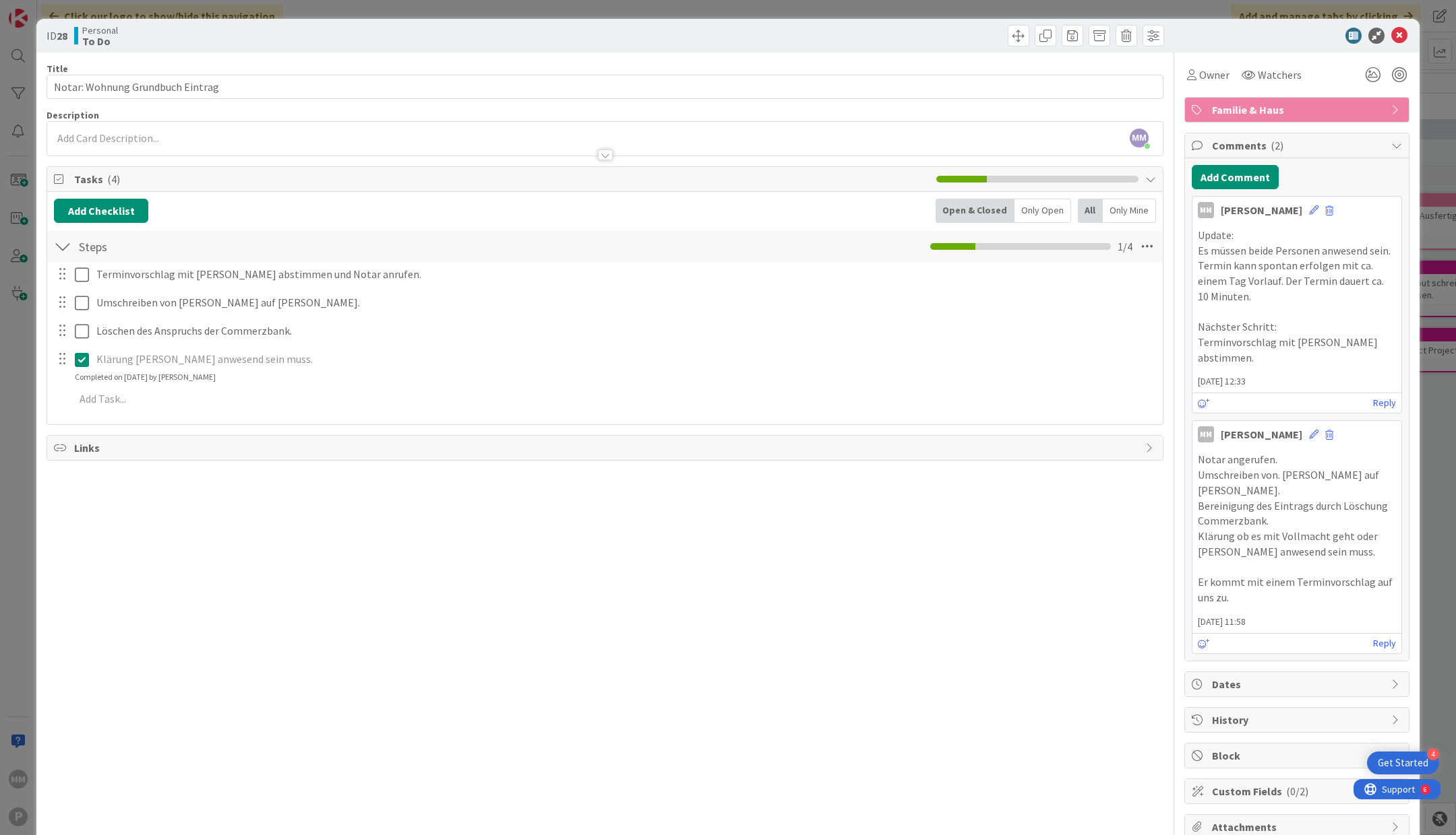
click at [1043, 211] on div "Only Open" at bounding box center [1043, 210] width 56 height 24
click at [984, 209] on div "Open & Closed" at bounding box center [974, 210] width 75 height 24
click at [1120, 205] on div "Only Mine" at bounding box center [1129, 210] width 53 height 24
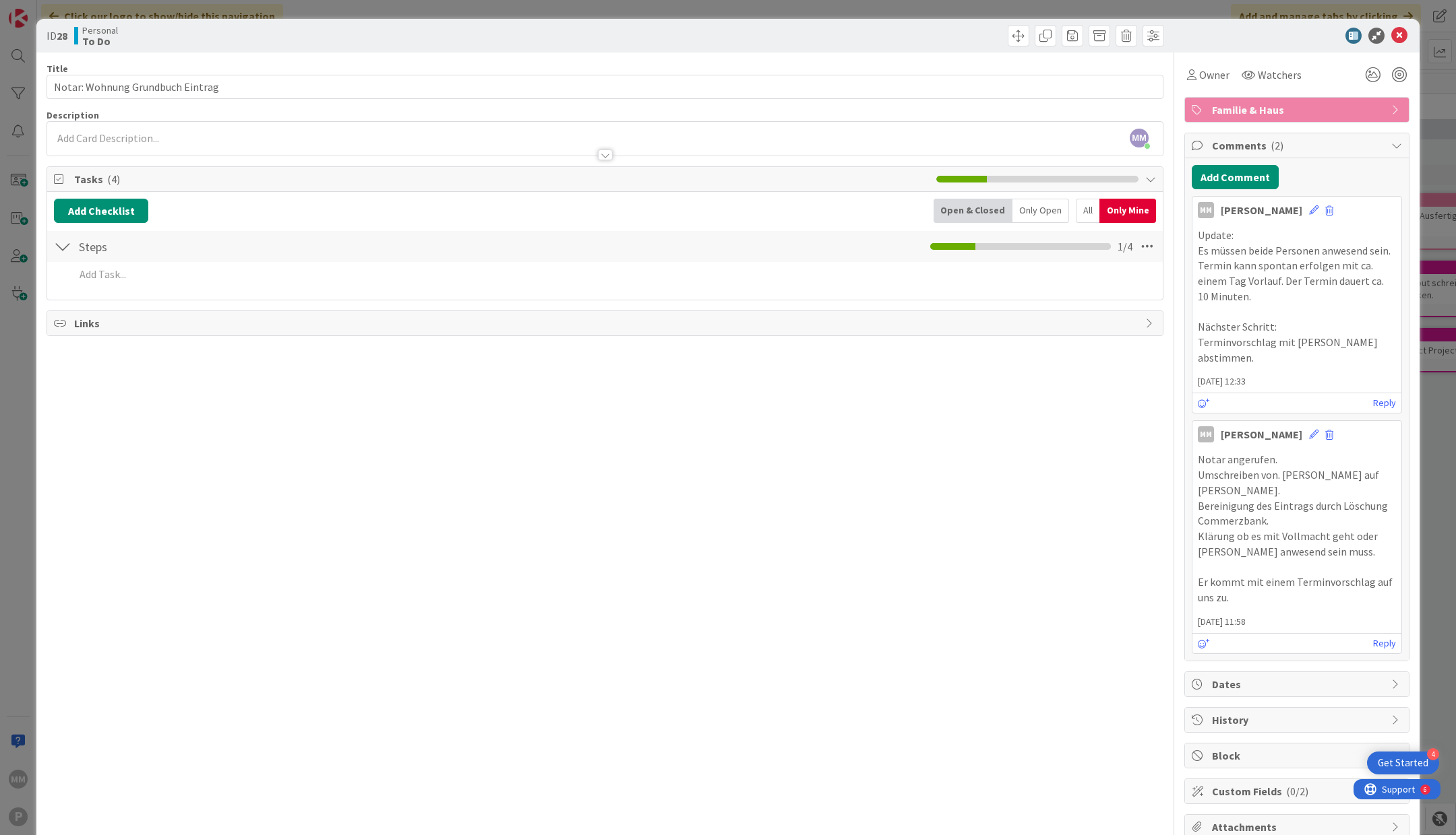
click at [1091, 206] on div "All" at bounding box center [1088, 210] width 24 height 24
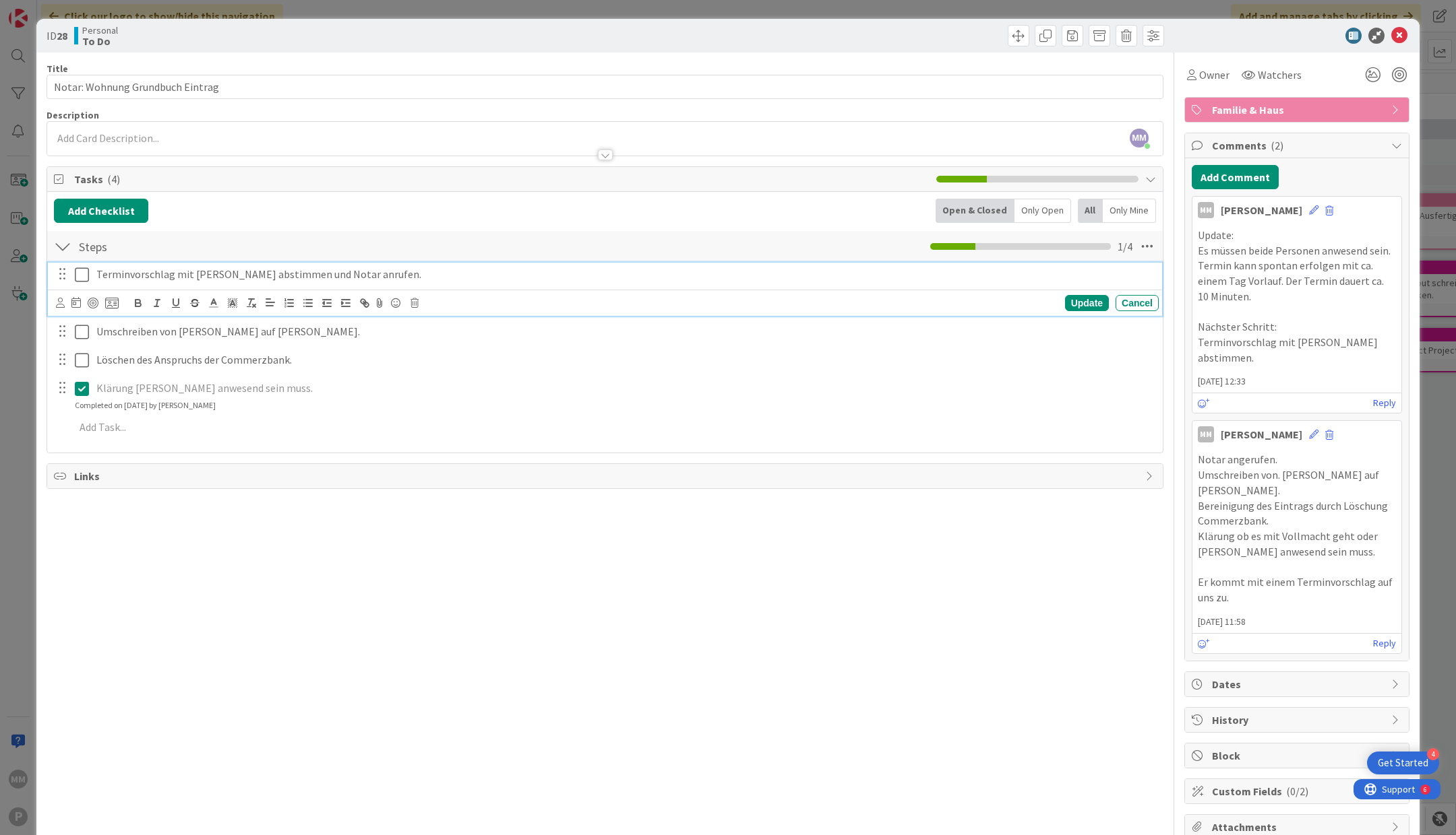
click at [385, 271] on p "Terminvorschlag mit [PERSON_NAME] abstimmen und Notar anrufen." at bounding box center [625, 274] width 1057 height 15
click at [403, 597] on div "Title 32 / 128 Notar: Wohnung Grundbuch Eintrag Description MM [PERSON_NAME] ju…" at bounding box center [605, 482] width 1117 height 859
click at [1149, 239] on icon at bounding box center [1147, 246] width 24 height 24
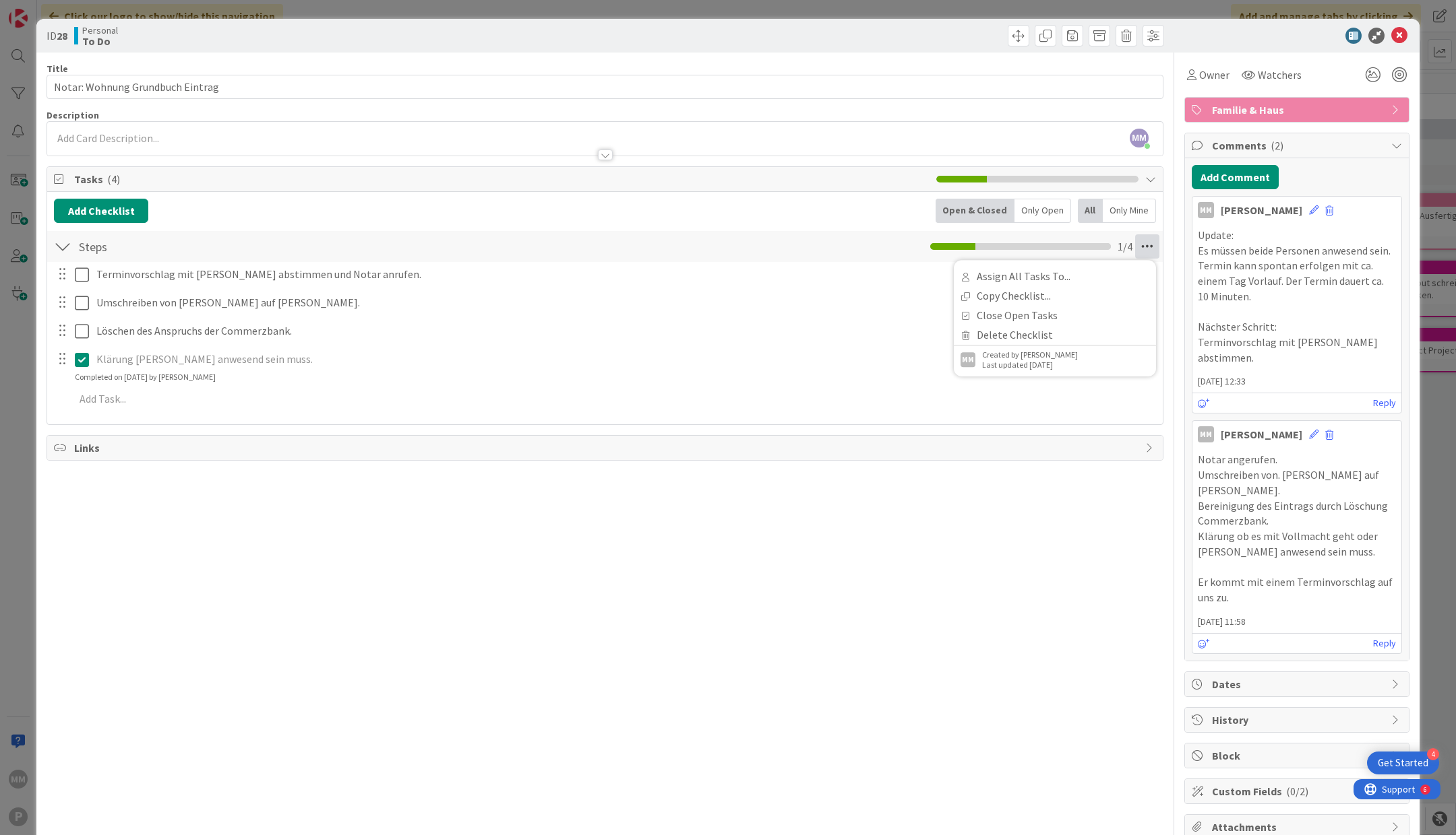
click at [1149, 239] on icon at bounding box center [1147, 246] width 24 height 24
click at [1157, 34] on span at bounding box center [1153, 35] width 21 height 21
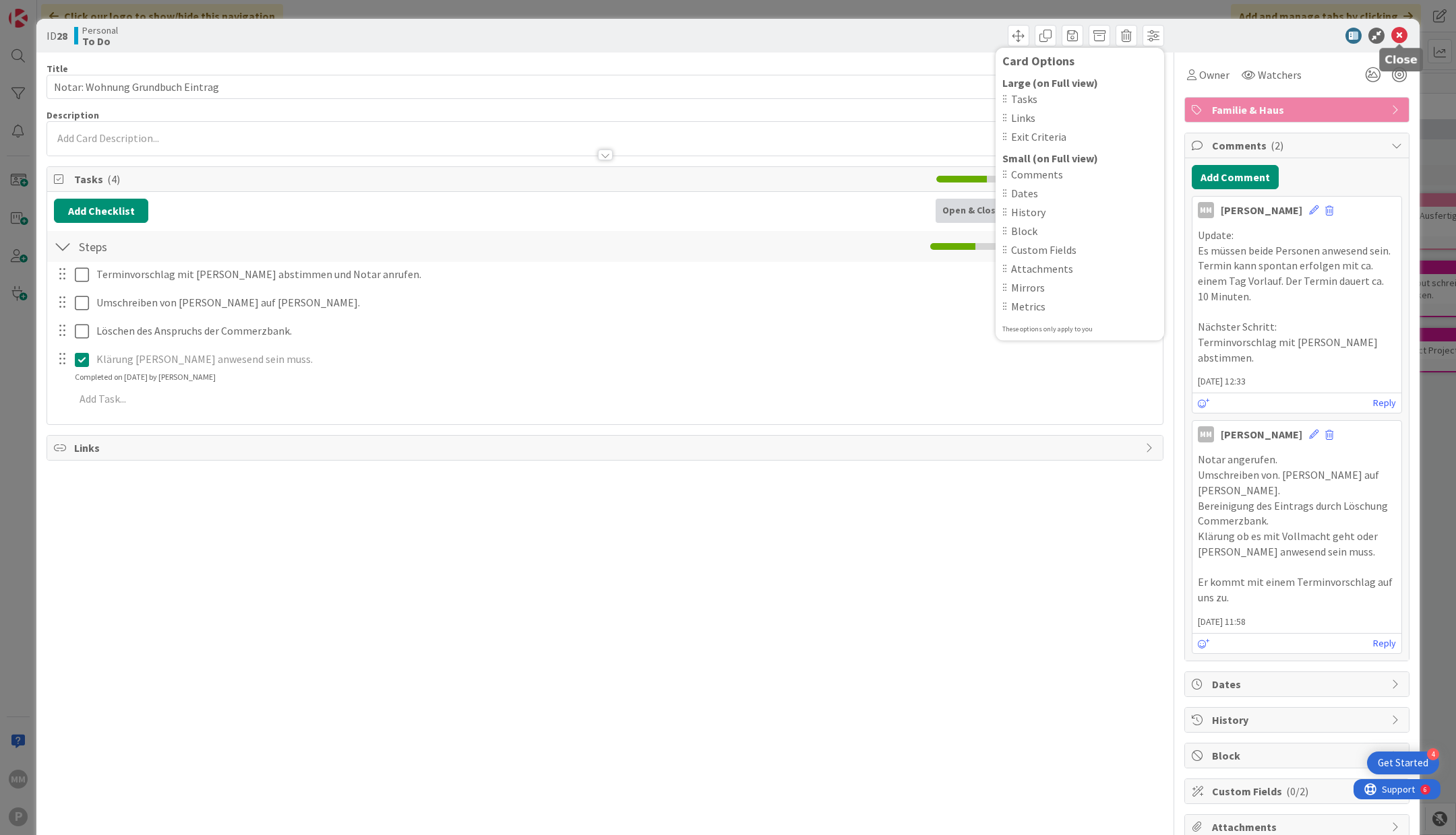
click at [1398, 35] on icon at bounding box center [1399, 35] width 16 height 16
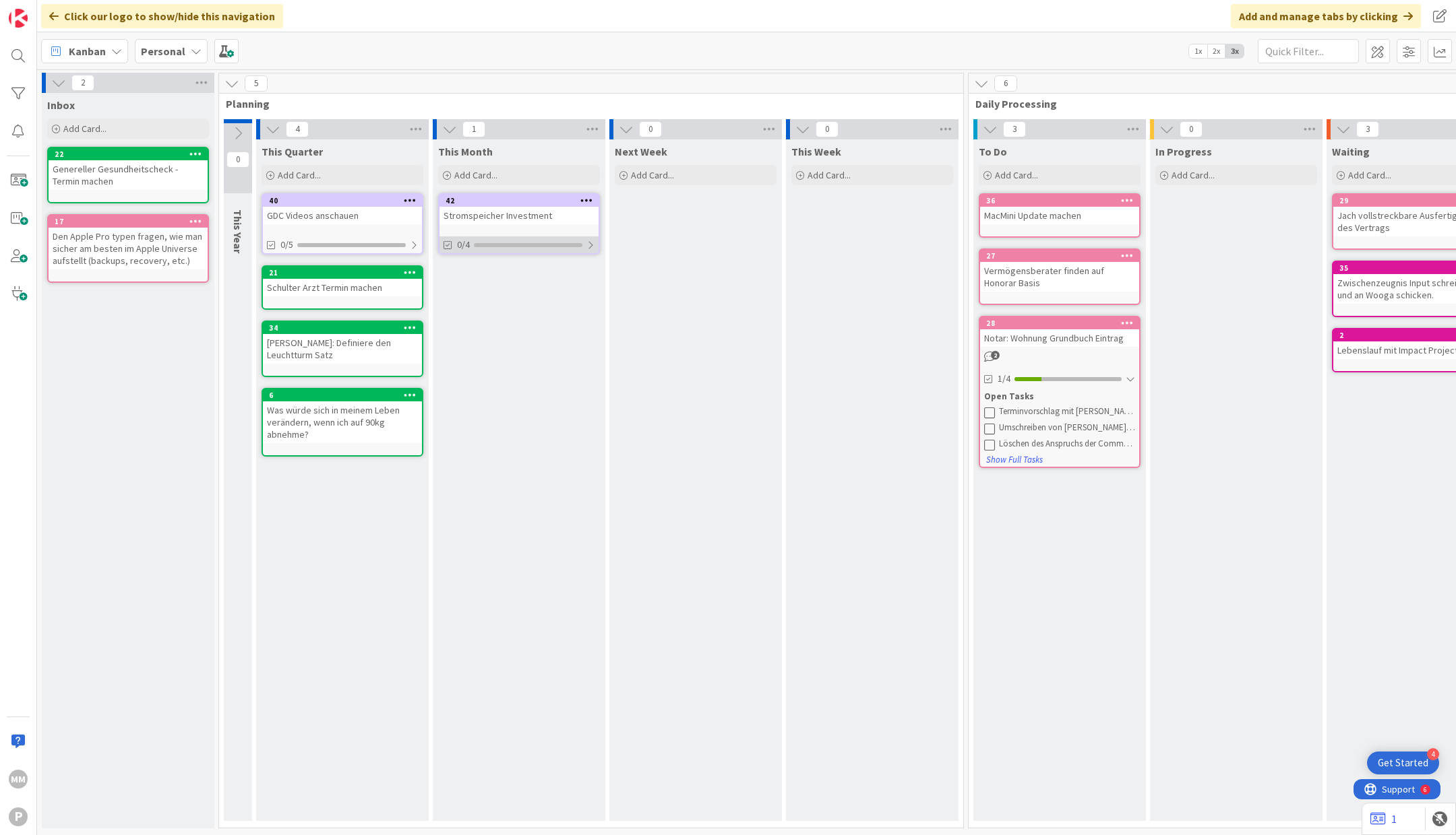
click at [587, 246] on div at bounding box center [590, 245] width 8 height 11
click at [587, 246] on div at bounding box center [589, 245] width 9 height 11
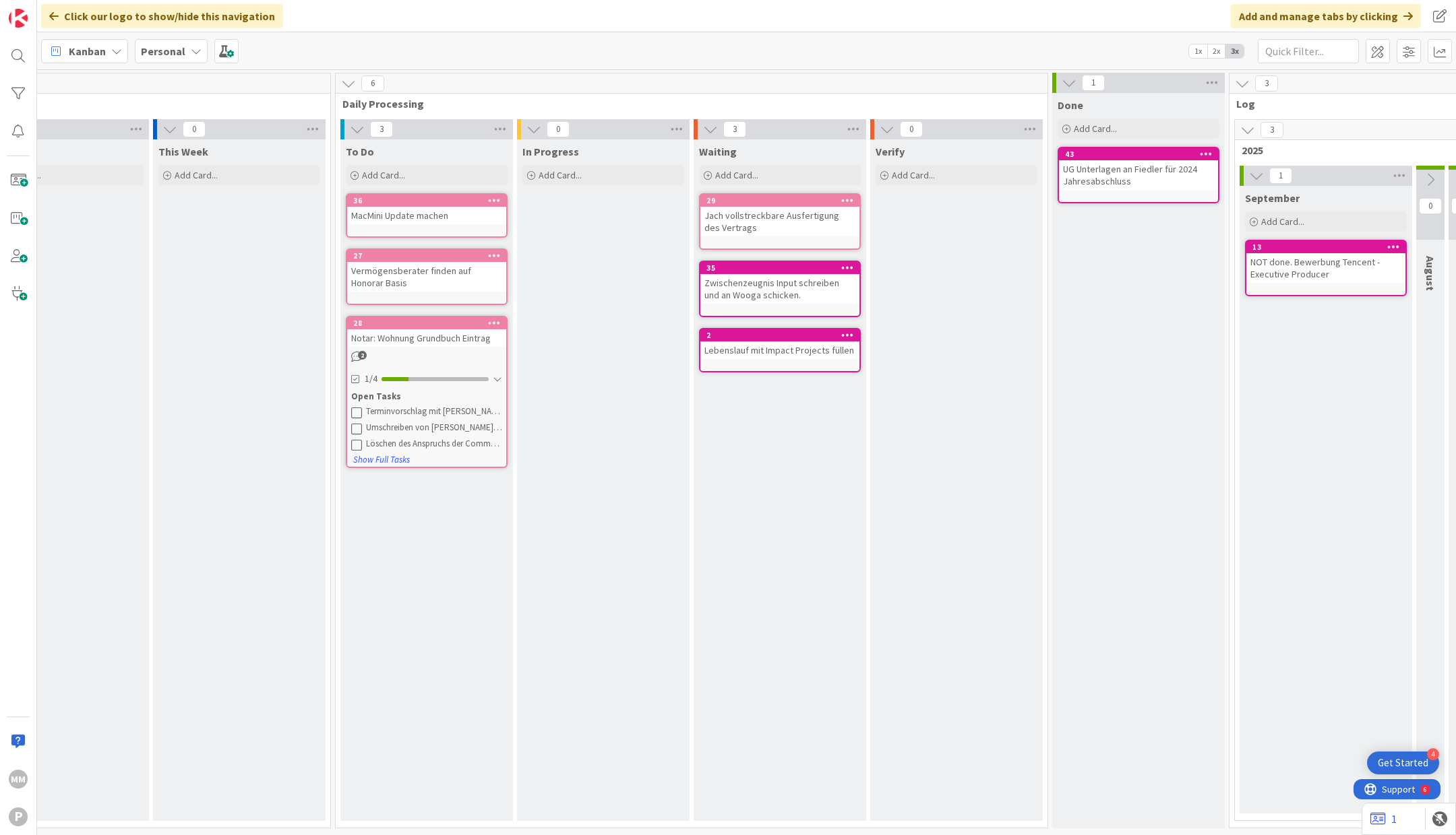
scroll to position [0, 584]
